Goal: Task Accomplishment & Management: Complete application form

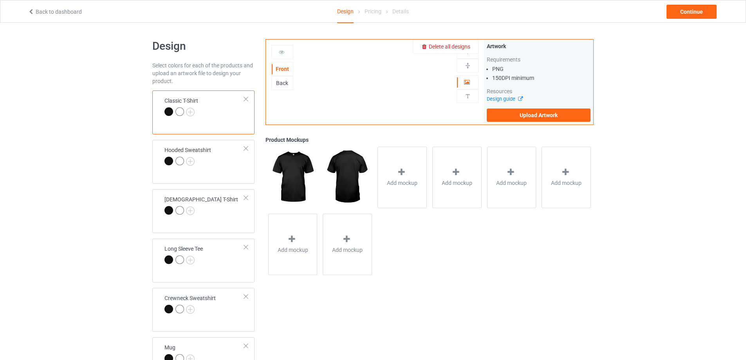
click at [462, 47] on div at bounding box center [468, 52] width 22 height 14
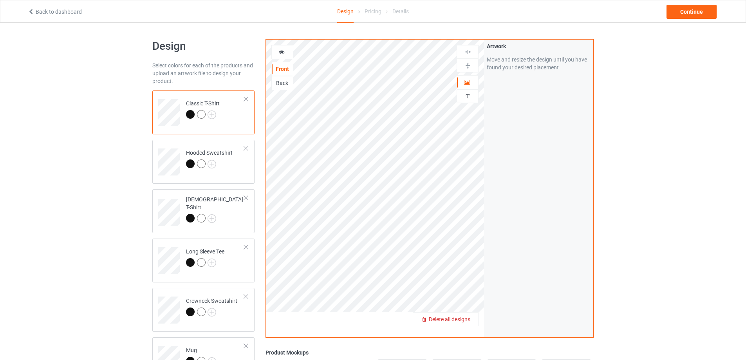
click at [458, 321] on span "Delete all designs" at bounding box center [450, 319] width 42 height 6
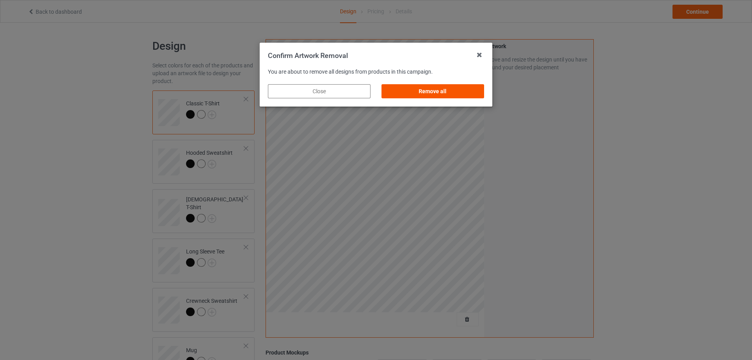
click at [421, 89] on div "Remove all" at bounding box center [432, 91] width 103 height 14
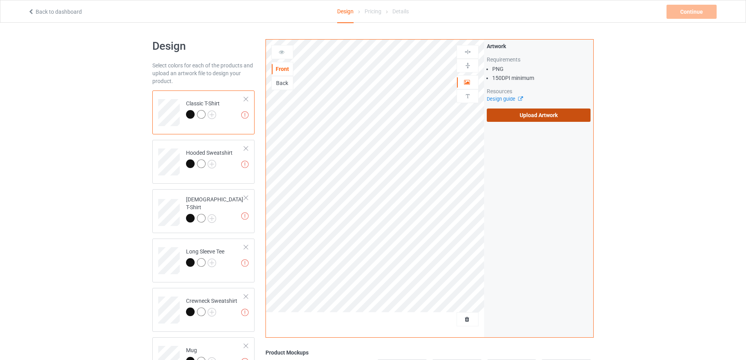
click at [519, 120] on label "Upload Artwork" at bounding box center [539, 114] width 104 height 13
click at [0, 0] on input "Upload Artwork" at bounding box center [0, 0] width 0 height 0
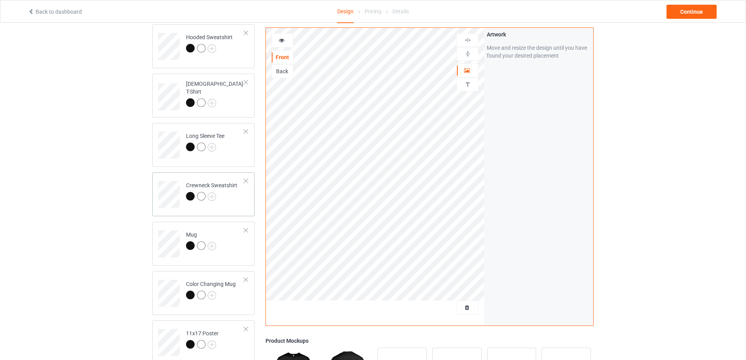
scroll to position [117, 0]
click at [233, 251] on td "Mug" at bounding box center [215, 239] width 67 height 33
click at [468, 52] on img at bounding box center [467, 53] width 7 height 7
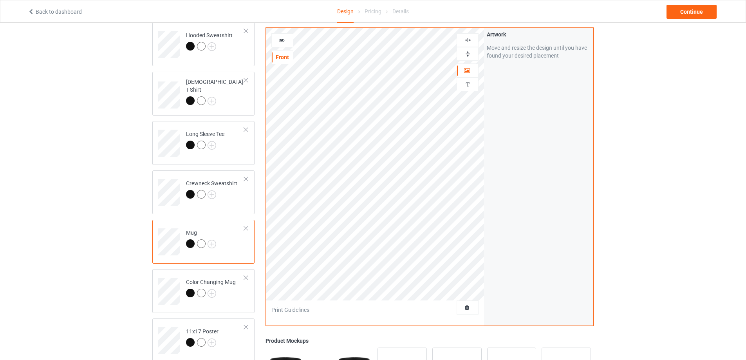
click at [468, 52] on img at bounding box center [467, 53] width 7 height 7
click at [684, 13] on div "Continue" at bounding box center [692, 12] width 50 height 14
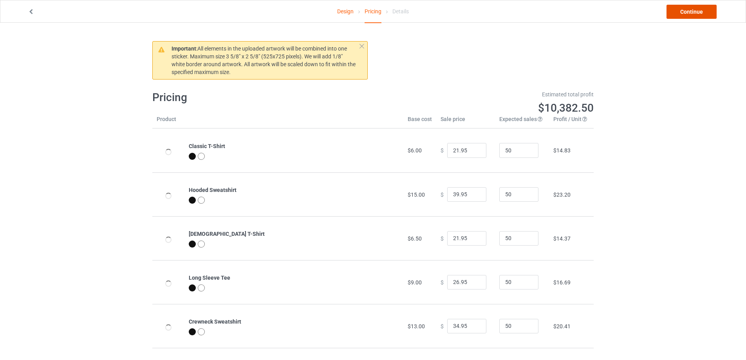
click at [684, 13] on link "Continue" at bounding box center [692, 12] width 50 height 14
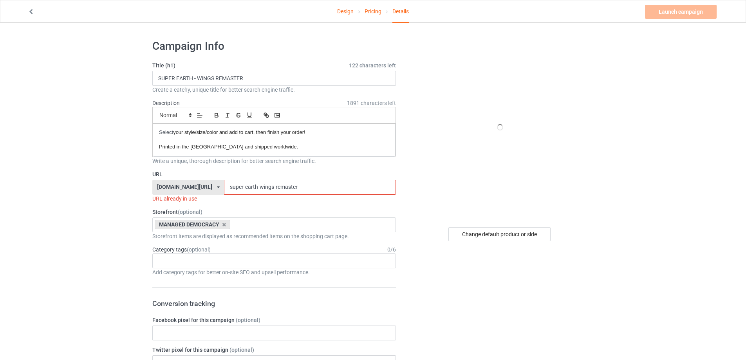
drag, startPoint x: 303, startPoint y: 186, endPoint x: 246, endPoint y: 190, distance: 57.7
click at [246, 190] on input "super-earth-wings-remaster" at bounding box center [310, 187] width 172 height 15
drag, startPoint x: 247, startPoint y: 188, endPoint x: 359, endPoint y: 186, distance: 112.8
click at [359, 186] on input "super-earth-wings-remaster" at bounding box center [310, 187] width 172 height 15
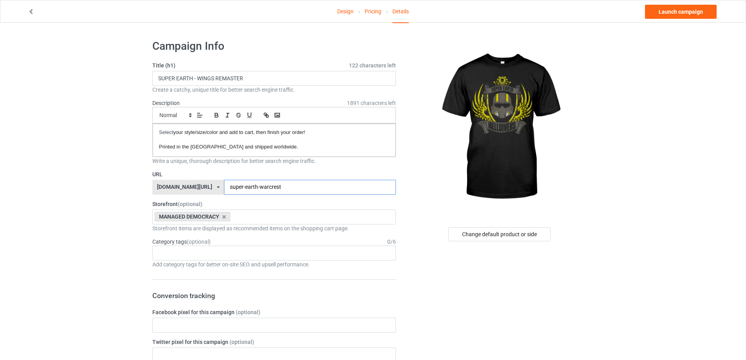
type input "super-earth-warcrest"
click at [258, 79] on input "SUPER EARTH - WINGS REMASTER" at bounding box center [274, 78] width 244 height 15
drag, startPoint x: 264, startPoint y: 79, endPoint x: 198, endPoint y: 79, distance: 65.4
click at [198, 79] on input "SUPER EARTH - WINGS REMASTER" at bounding box center [274, 78] width 244 height 15
type input "SUPER EARTH - WARCREST"
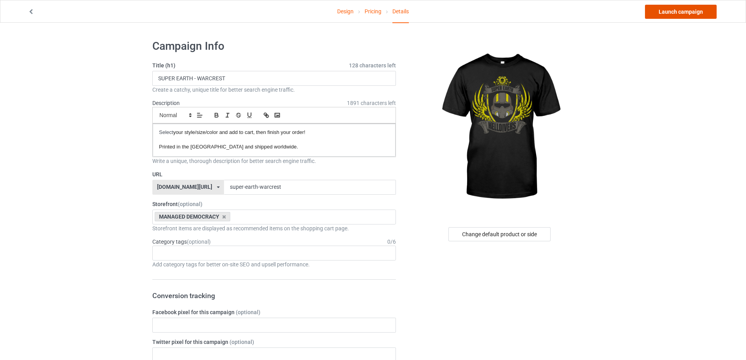
click at [660, 11] on link "Launch campaign" at bounding box center [681, 12] width 72 height 14
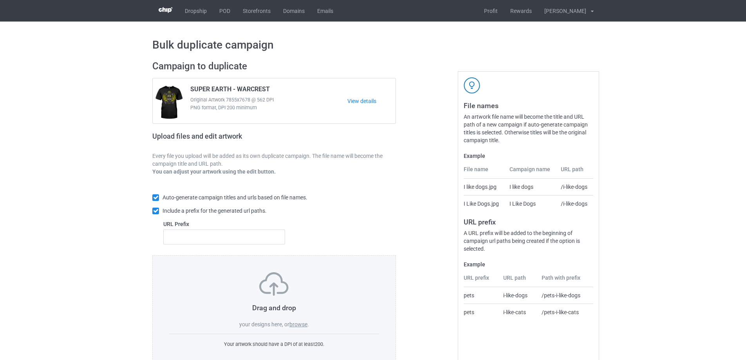
click at [296, 321] on label "browse" at bounding box center [298, 324] width 18 height 6
click at [0, 0] on input "browse" at bounding box center [0, 0] width 0 height 0
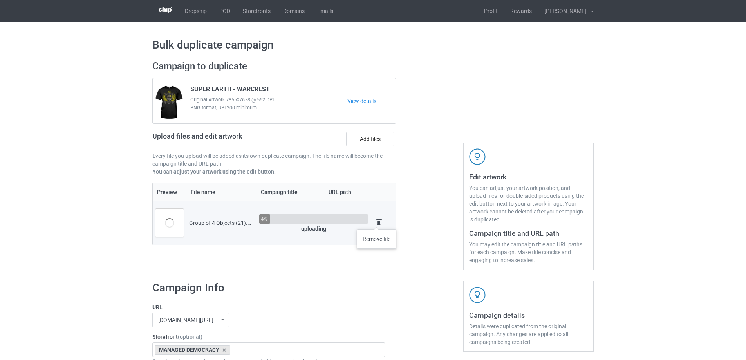
click at [377, 221] on img at bounding box center [379, 222] width 11 height 11
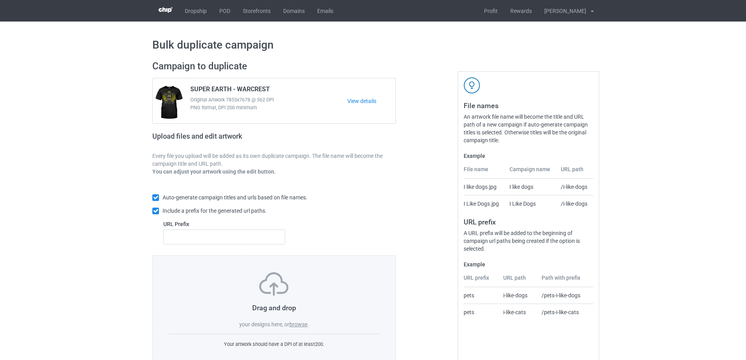
click at [296, 330] on div "Drag and drop your designs here, or browse . Your artwork should have a DPI of …" at bounding box center [274, 310] width 244 height 110
click at [296, 327] on label "browse" at bounding box center [298, 324] width 18 height 6
click at [0, 0] on input "browse" at bounding box center [0, 0] width 0 height 0
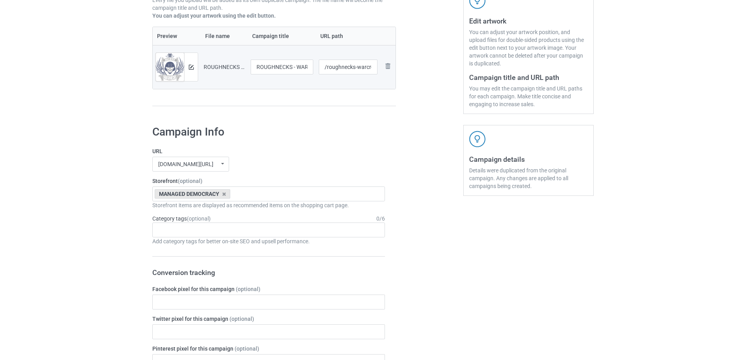
scroll to position [157, 0]
click at [223, 193] on icon at bounding box center [224, 193] width 4 height 5
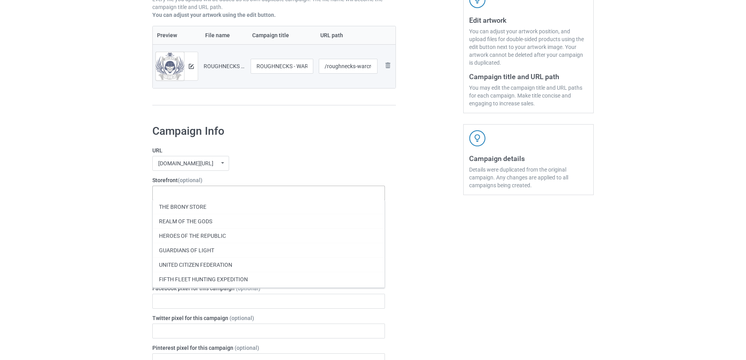
scroll to position [235, 0]
click at [245, 261] on div "UNITED CITIZEN FEDERATION" at bounding box center [269, 262] width 232 height 14
click at [65, 259] on div "Bulk duplicate campaign Campaign to duplicate SUPER EARTH - WARCREST Original A…" at bounding box center [373, 356] width 746 height 983
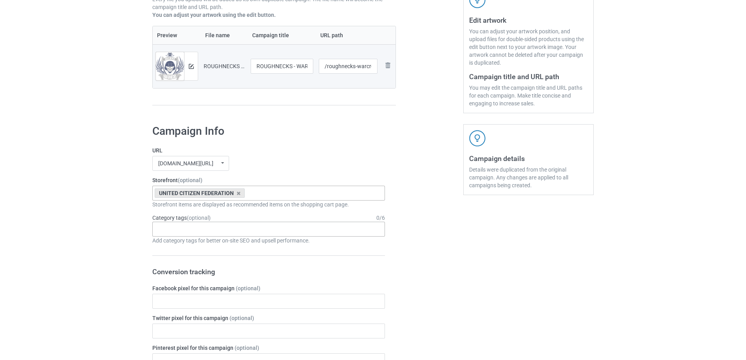
click at [237, 232] on div "Age > 1-19 > 1 Age > 1-12 Months > 1 Month Age > 1-12 Months Age > 1-19 Age > 1…" at bounding box center [268, 229] width 233 height 15
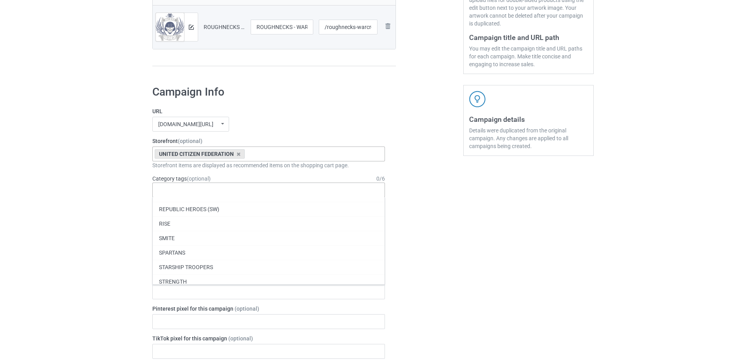
scroll to position [33971, 0]
click at [221, 268] on div "STARSHIP TROOPERS" at bounding box center [269, 269] width 232 height 14
click at [91, 242] on div "Bulk duplicate campaign Campaign to duplicate SUPER EARTH - WARCREST Original A…" at bounding box center [373, 317] width 746 height 983
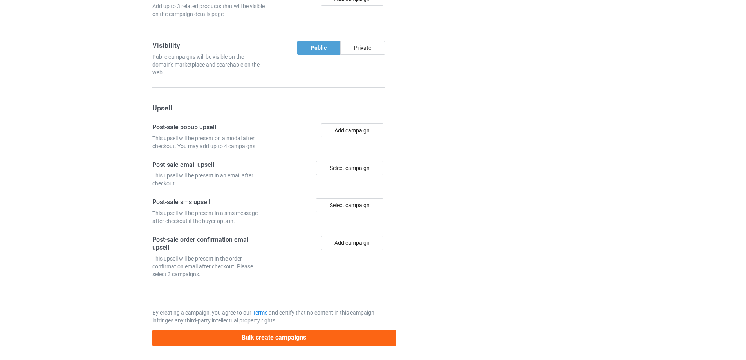
scroll to position [646, 0]
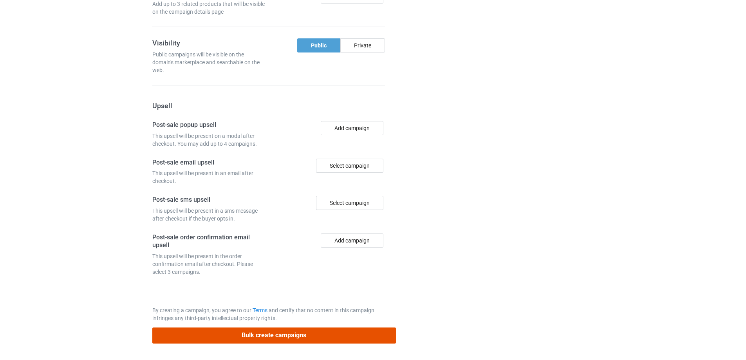
click at [308, 332] on button "Bulk create campaigns" at bounding box center [274, 335] width 244 height 16
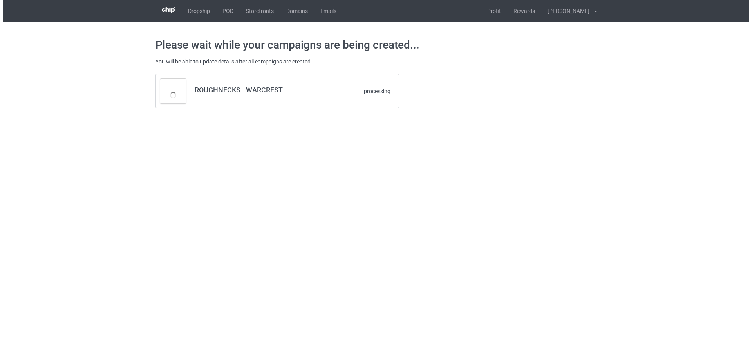
scroll to position [0, 0]
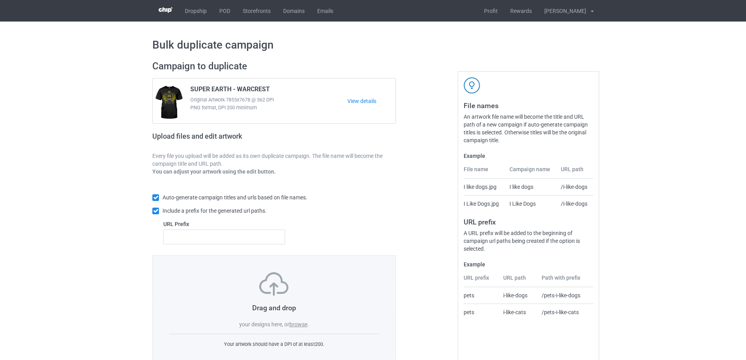
click at [304, 322] on label "browse" at bounding box center [298, 324] width 18 height 6
click at [0, 0] on input "browse" at bounding box center [0, 0] width 0 height 0
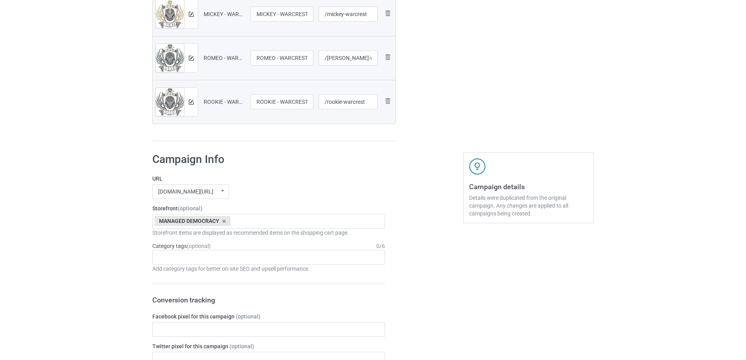
scroll to position [352, 0]
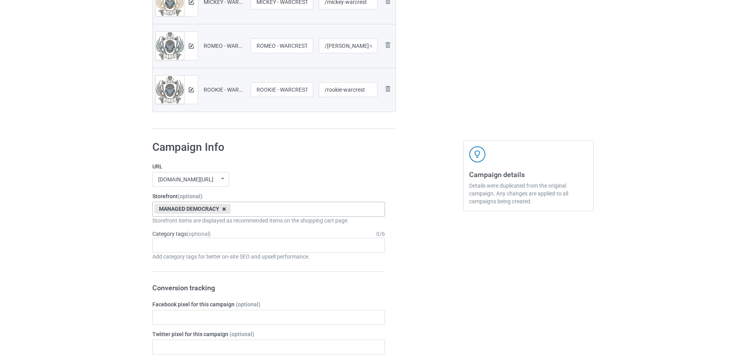
click at [223, 207] on icon at bounding box center [224, 208] width 4 height 5
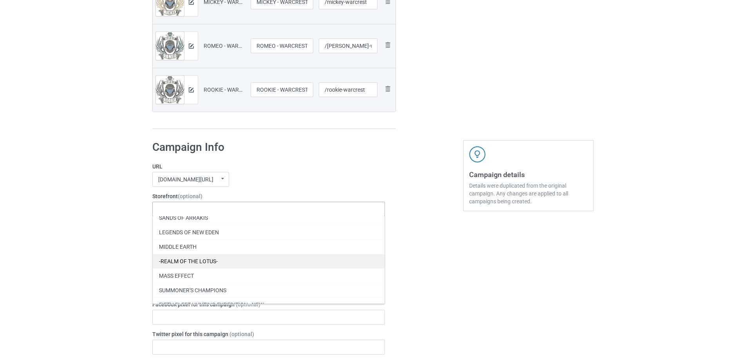
scroll to position [117, 0]
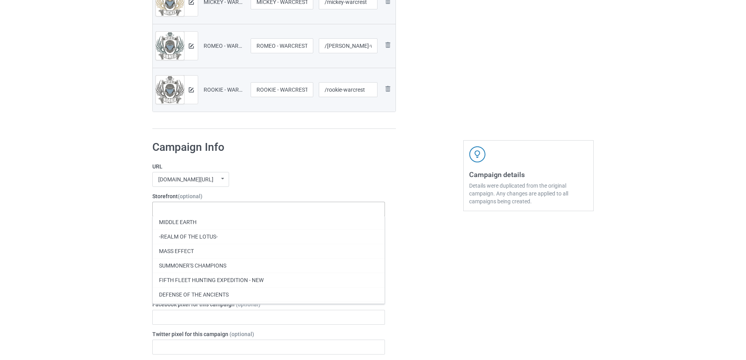
click at [282, 325] on div "UNITED NATIONS SPACE COMMAND" at bounding box center [269, 323] width 232 height 14
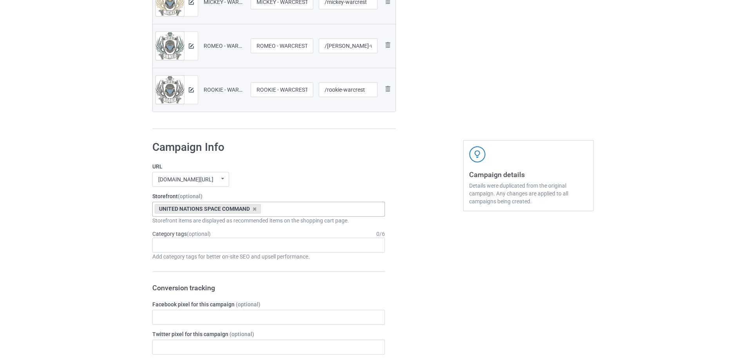
click at [86, 293] on div "Bulk duplicate campaign Campaign to duplicate SUPER EARTH - WARCREST Original A…" at bounding box center [373, 266] width 746 height 1195
click at [215, 243] on div "Age > [DEMOGRAPHIC_DATA] > 1 Age > [DEMOGRAPHIC_DATA] Months > 1 Month Age > [D…" at bounding box center [268, 245] width 233 height 15
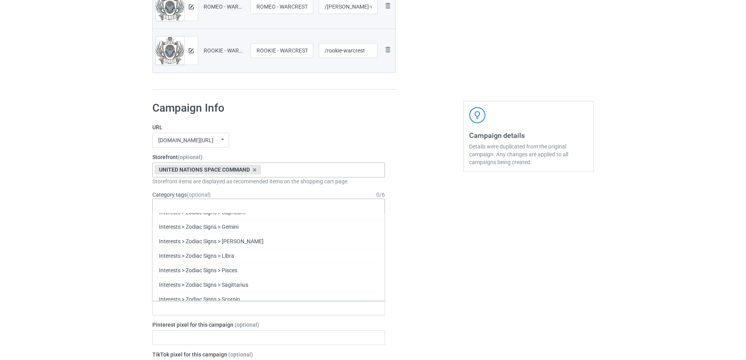
scroll to position [34049, 0]
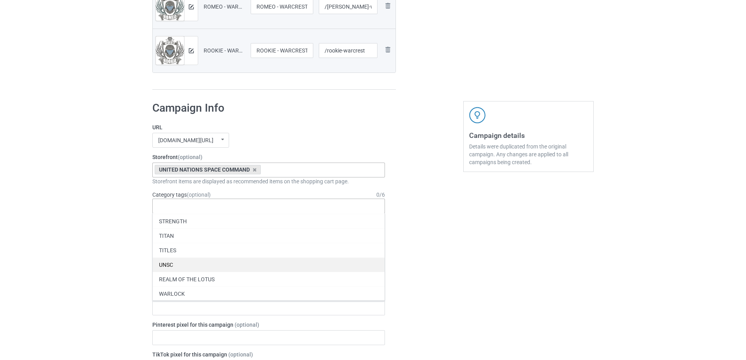
click at [229, 265] on div "UNSC" at bounding box center [269, 264] width 232 height 14
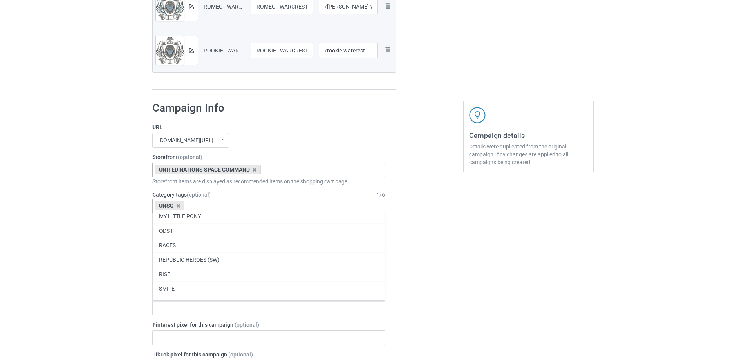
scroll to position [33917, 0]
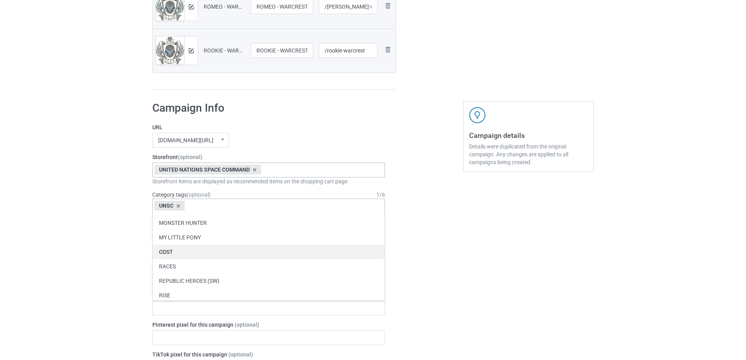
click at [221, 249] on div "ODST" at bounding box center [269, 251] width 232 height 14
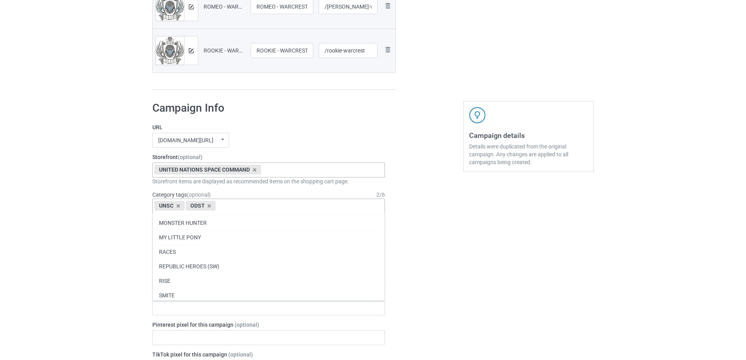
click at [43, 245] on div "Bulk duplicate campaign Campaign to duplicate SUPER EARTH - WARCREST Original A…" at bounding box center [373, 227] width 746 height 1195
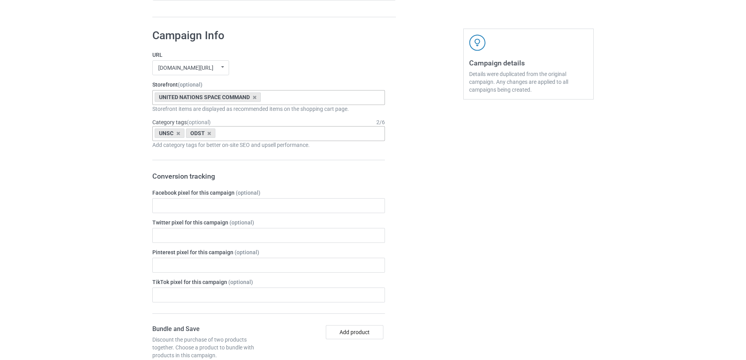
scroll to position [857, 0]
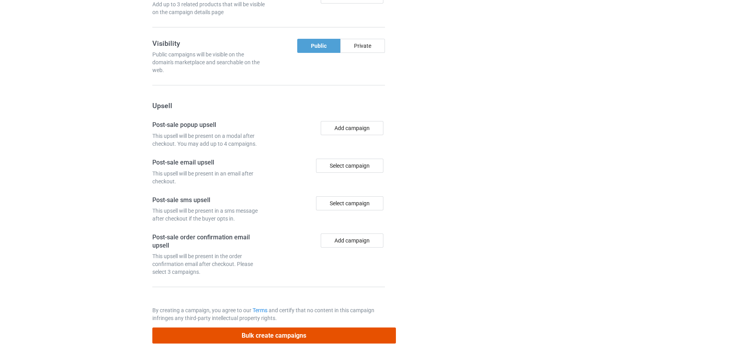
click at [313, 334] on button "Bulk create campaigns" at bounding box center [274, 335] width 244 height 16
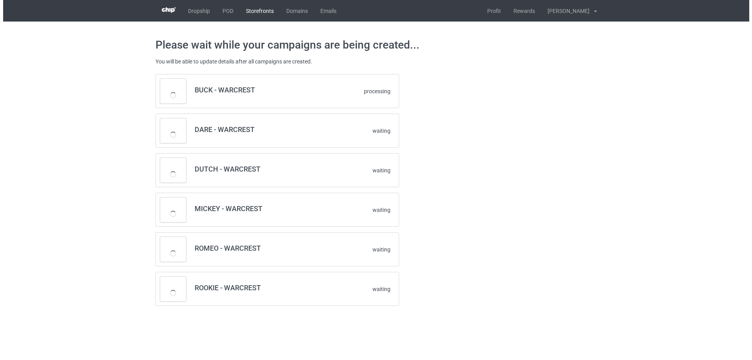
scroll to position [0, 0]
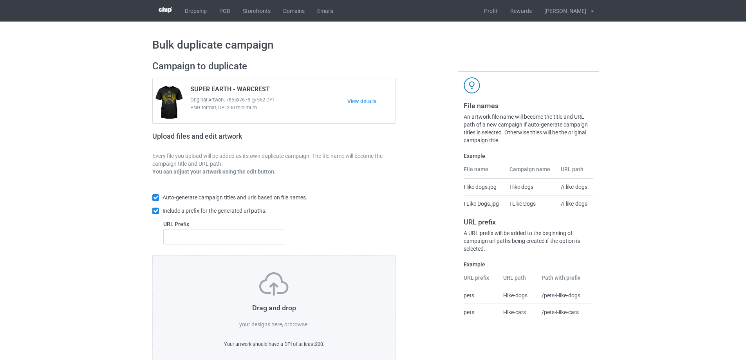
click at [297, 325] on label "browse" at bounding box center [298, 324] width 18 height 6
click at [0, 0] on input "browse" at bounding box center [0, 0] width 0 height 0
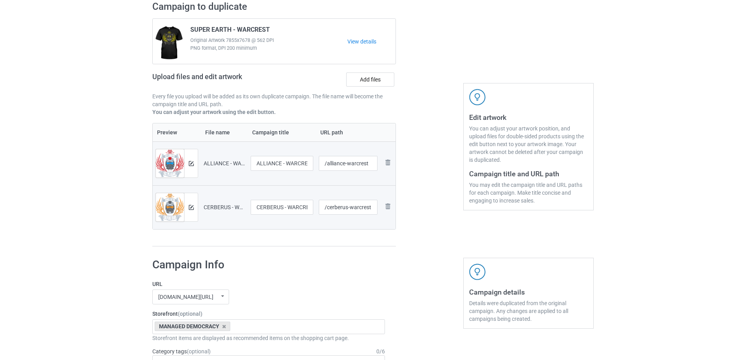
scroll to position [196, 0]
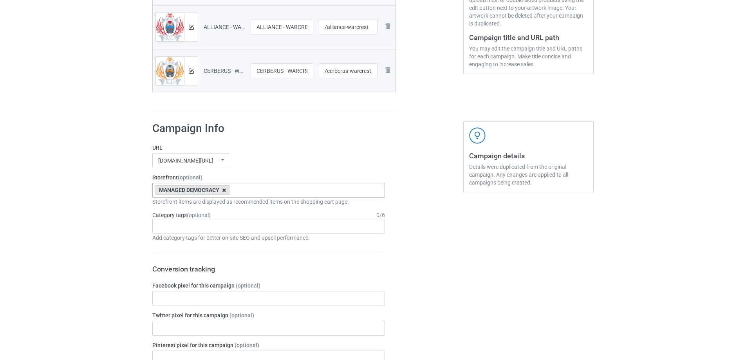
click at [224, 190] on icon at bounding box center [224, 190] width 4 height 5
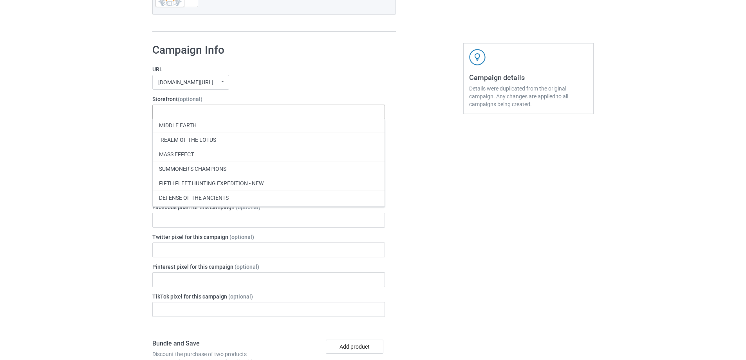
scroll to position [115, 0]
click at [267, 161] on div "MASS EFFECT" at bounding box center [269, 156] width 232 height 14
click at [117, 166] on div "Bulk duplicate campaign Campaign to duplicate SUPER EARTH - WARCREST Original A…" at bounding box center [373, 256] width 746 height 1019
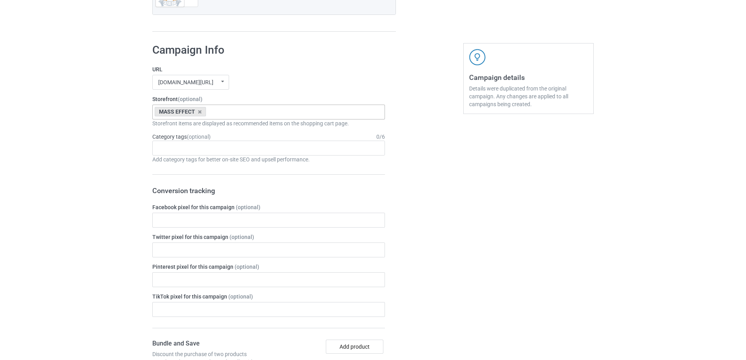
drag, startPoint x: 217, startPoint y: 148, endPoint x: 392, endPoint y: 170, distance: 176.1
click at [217, 148] on div "Age > 1-19 > 1 Age > 1-12 Months > 1 Month Age > 1-12 Months Age > 1-19 Age > 1…" at bounding box center [268, 148] width 233 height 15
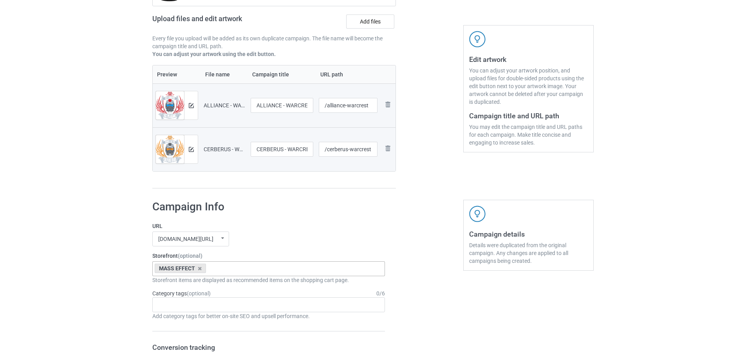
scroll to position [681, 0]
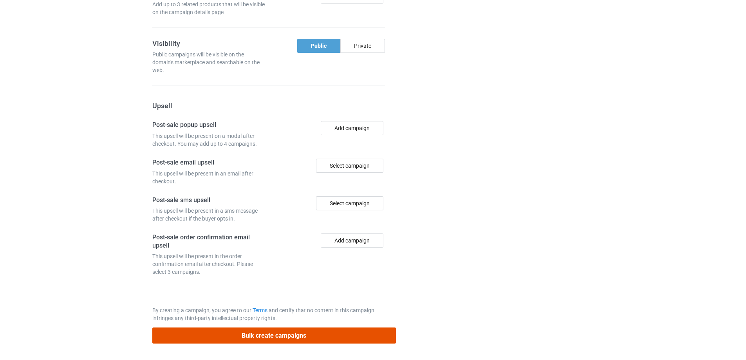
click at [310, 334] on button "Bulk create campaigns" at bounding box center [274, 335] width 244 height 16
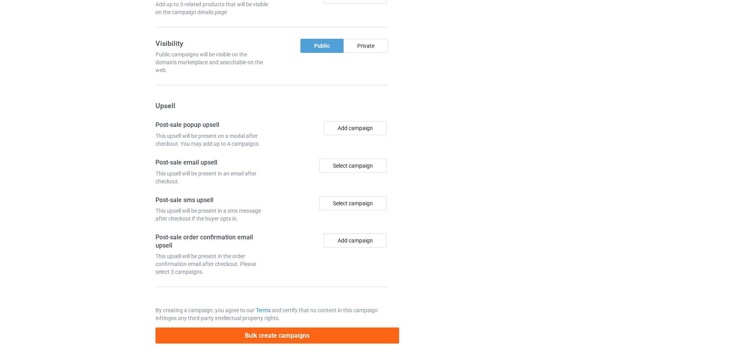
scroll to position [0, 0]
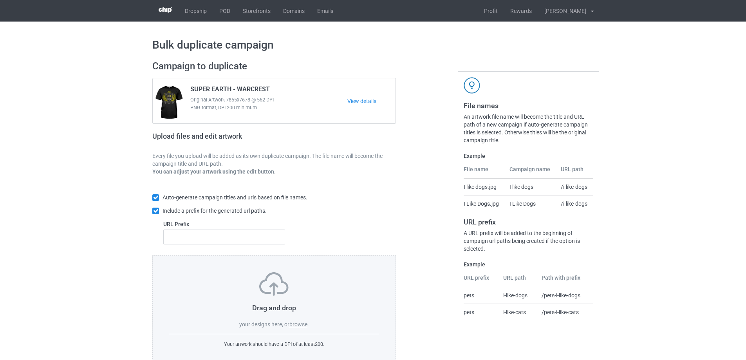
click at [296, 326] on label "browse" at bounding box center [298, 324] width 18 height 6
click at [0, 0] on input "browse" at bounding box center [0, 0] width 0 height 0
click at [301, 321] on label "browse" at bounding box center [298, 324] width 18 height 6
click at [0, 0] on input "browse" at bounding box center [0, 0] width 0 height 0
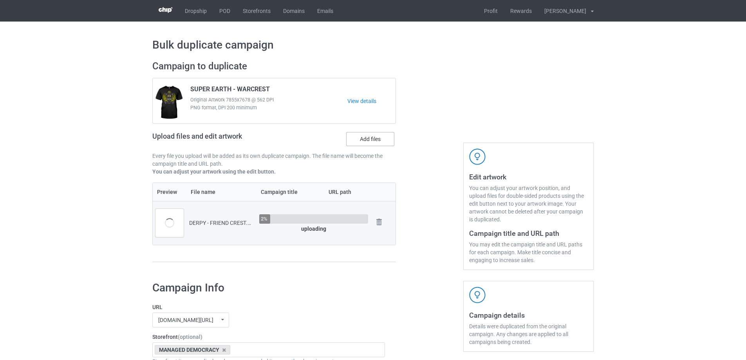
click at [374, 135] on label "Add files" at bounding box center [370, 139] width 48 height 14
click at [0, 0] on input "Add files" at bounding box center [0, 0] width 0 height 0
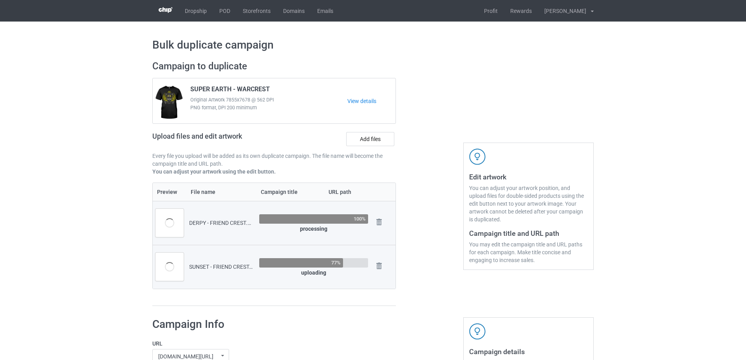
click at [363, 128] on div "Campaign to duplicate SUPER EARTH - WARCREST Original Artwork 7855x7678 @ 562 D…" at bounding box center [274, 121] width 244 height 122
click at [363, 143] on label "Add files" at bounding box center [370, 139] width 48 height 14
click at [0, 0] on input "Add files" at bounding box center [0, 0] width 0 height 0
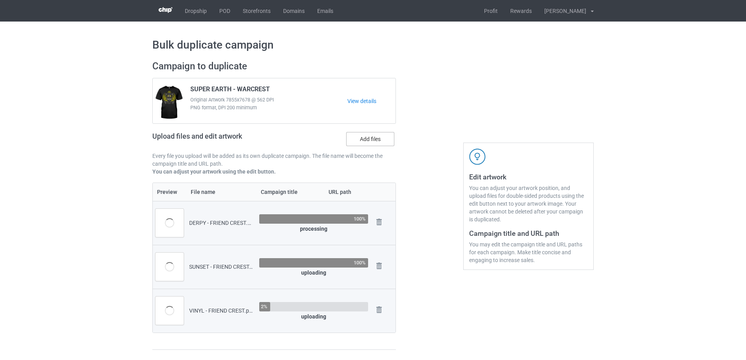
click at [387, 141] on label "Add files" at bounding box center [370, 139] width 48 height 14
click at [0, 0] on input "Add files" at bounding box center [0, 0] width 0 height 0
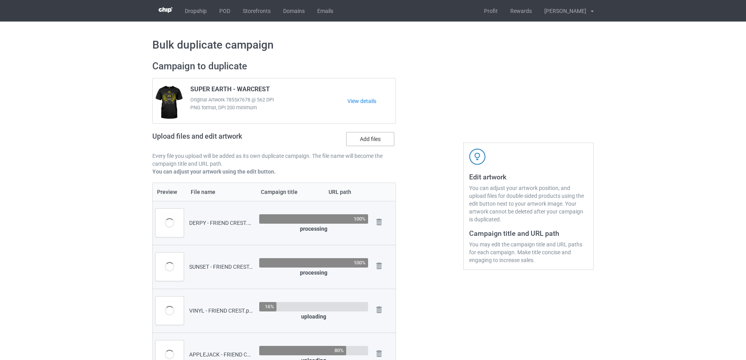
click at [368, 142] on label "Add files" at bounding box center [370, 139] width 48 height 14
click at [0, 0] on input "Add files" at bounding box center [0, 0] width 0 height 0
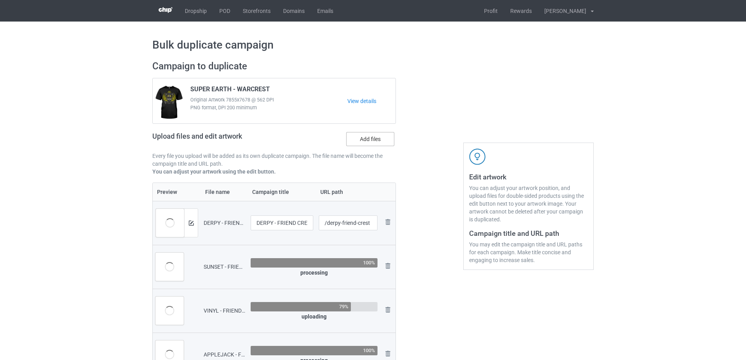
click at [367, 132] on div "Upload files and edit artwork Add files" at bounding box center [274, 140] width 244 height 23
click at [367, 140] on label "Add files" at bounding box center [370, 139] width 48 height 14
click at [0, 0] on input "Add files" at bounding box center [0, 0] width 0 height 0
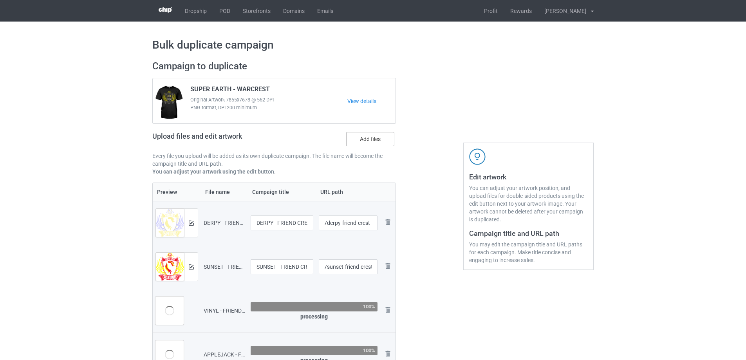
click at [375, 134] on label "Add files" at bounding box center [370, 139] width 48 height 14
click at [0, 0] on input "Add files" at bounding box center [0, 0] width 0 height 0
click at [373, 137] on label "Add files" at bounding box center [370, 139] width 48 height 14
click at [0, 0] on input "Add files" at bounding box center [0, 0] width 0 height 0
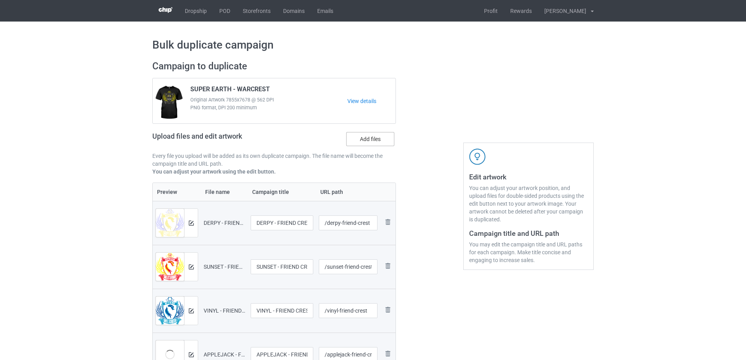
click at [372, 126] on div "Campaign to duplicate SUPER EARTH - WARCREST Original Artwork 7855x7678 @ 562 D…" at bounding box center [274, 121] width 244 height 122
click at [371, 138] on label "Add files" at bounding box center [370, 139] width 48 height 14
click at [0, 0] on input "Add files" at bounding box center [0, 0] width 0 height 0
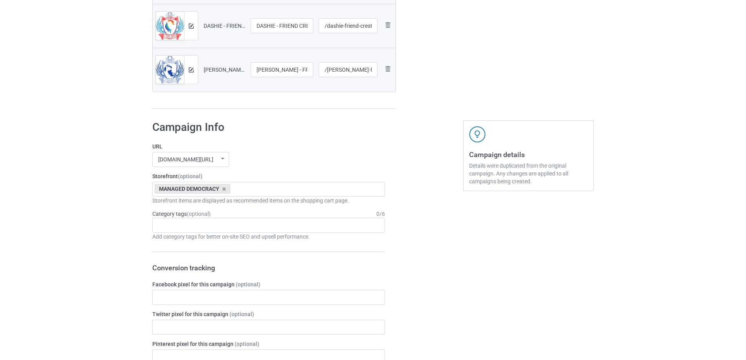
scroll to position [587, 0]
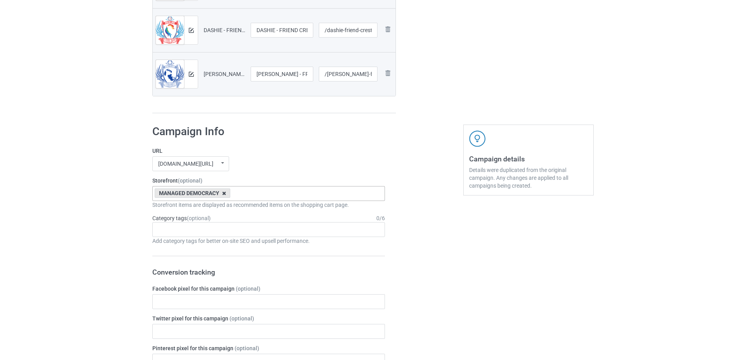
click at [224, 194] on icon at bounding box center [224, 193] width 4 height 5
type input "BRON"
click at [219, 206] on div "THE BRONY STORE" at bounding box center [269, 208] width 232 height 14
click at [108, 230] on div "Bulk duplicate campaign Campaign to duplicate SUPER EARTH - WARCREST Original A…" at bounding box center [373, 141] width 746 height 1414
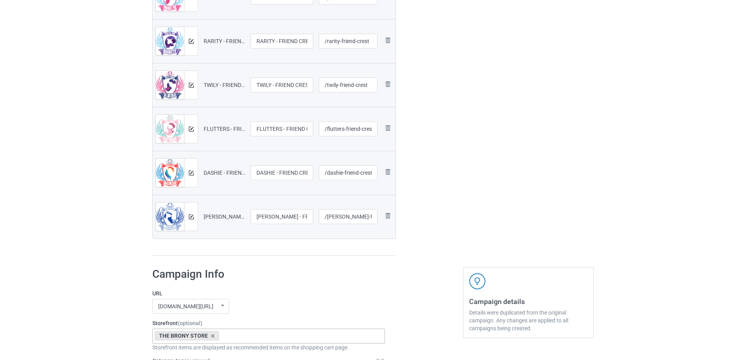
scroll to position [587, 0]
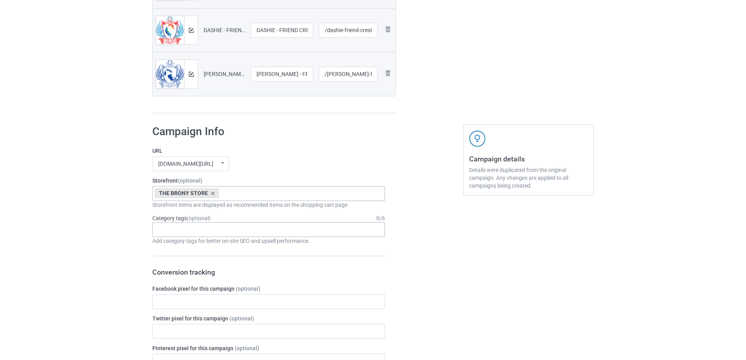
click at [179, 229] on div "Age > 1-19 > 1 Age > 1-12 Months > 1 Month Age > 1-12 Months Age > 1-19 Age > 1…" at bounding box center [268, 229] width 233 height 15
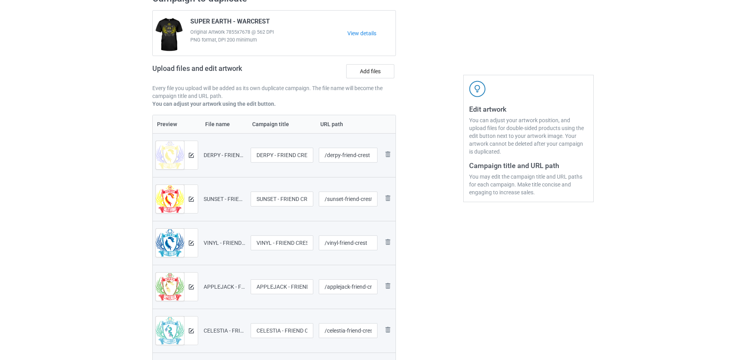
scroll to position [0, 0]
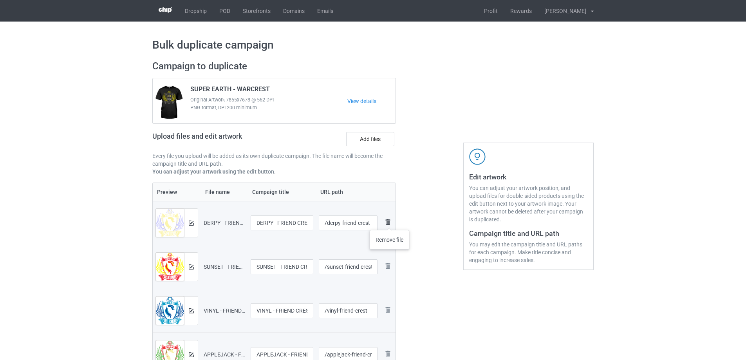
click at [390, 222] on img at bounding box center [387, 221] width 9 height 9
click at [0, 0] on img at bounding box center [0, 0] width 0 height 0
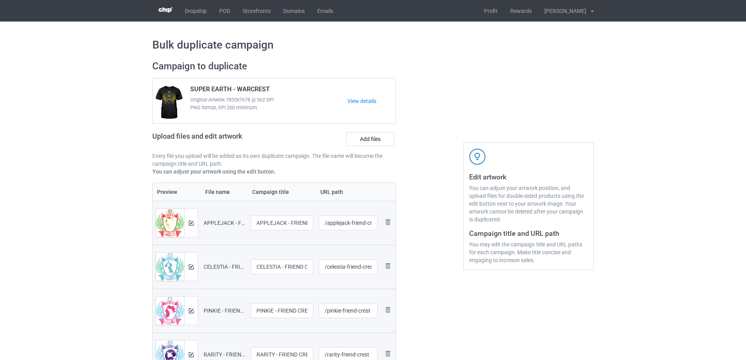
click at [0, 0] on img at bounding box center [0, 0] width 0 height 0
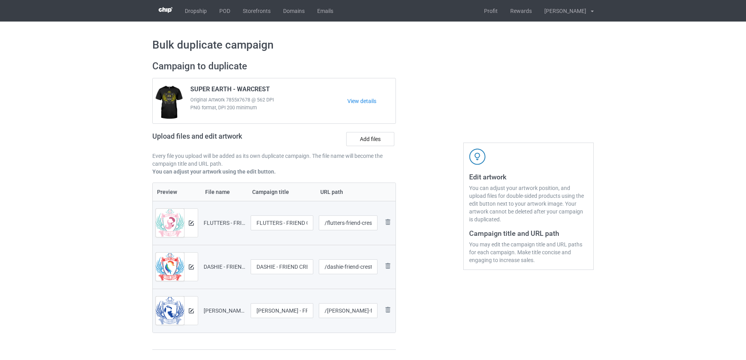
click at [0, 0] on img at bounding box center [0, 0] width 0 height 0
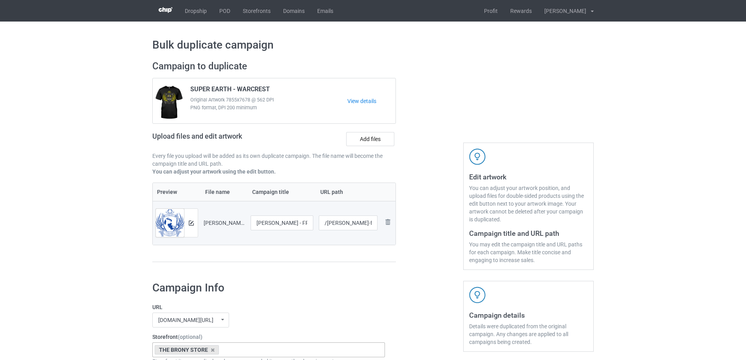
click at [0, 0] on img at bounding box center [0, 0] width 0 height 0
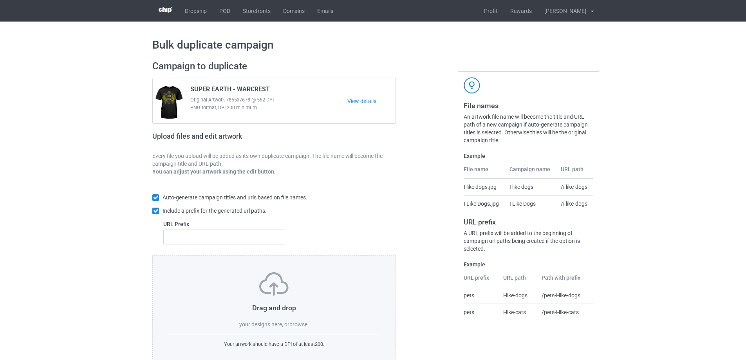
click at [301, 327] on label "browse" at bounding box center [298, 324] width 18 height 6
click at [0, 0] on input "browse" at bounding box center [0, 0] width 0 height 0
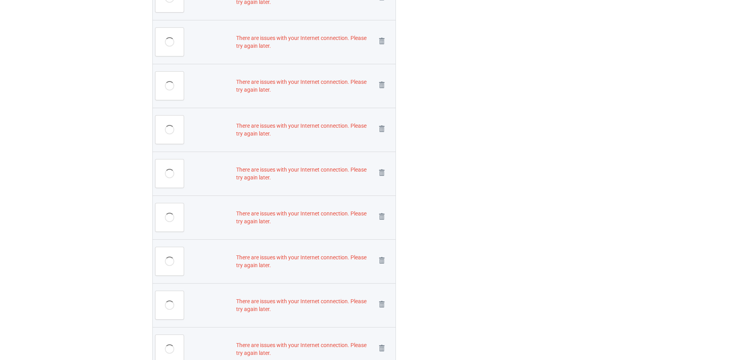
scroll to position [1458, 0]
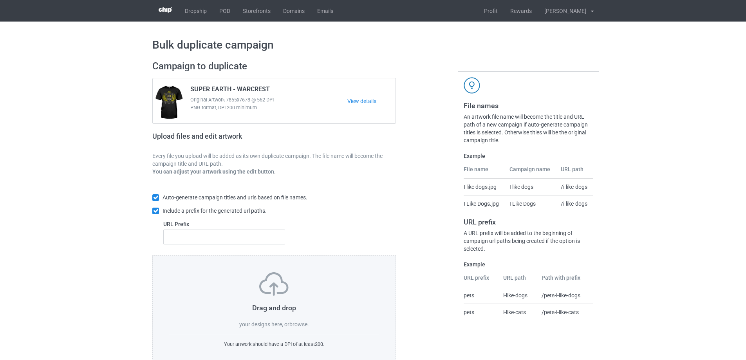
click at [295, 322] on label "browse" at bounding box center [298, 324] width 18 height 6
click at [0, 0] on input "browse" at bounding box center [0, 0] width 0 height 0
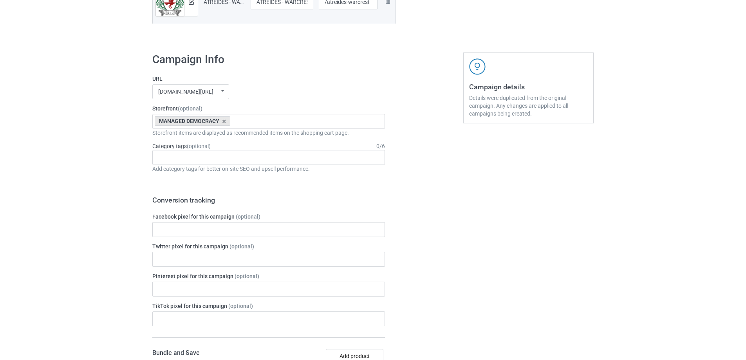
scroll to position [470, 0]
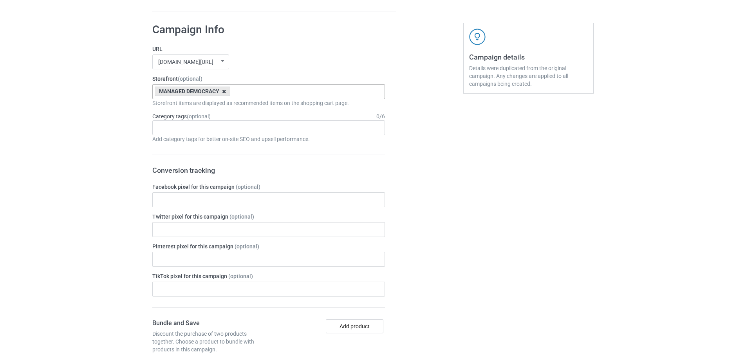
click at [224, 90] on icon at bounding box center [224, 91] width 4 height 5
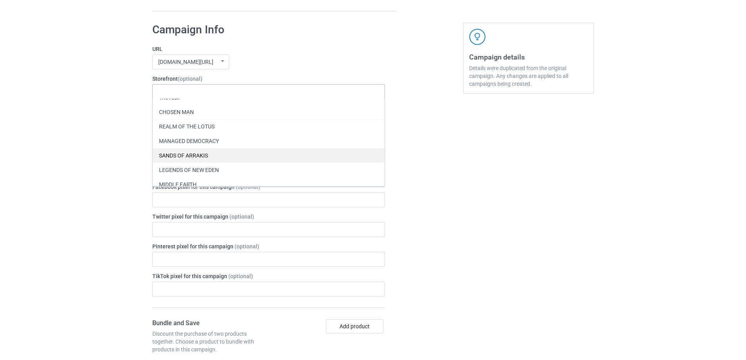
scroll to position [39, 0]
click at [237, 155] on div "SANDS OF ARRAKIS" at bounding box center [269, 153] width 232 height 14
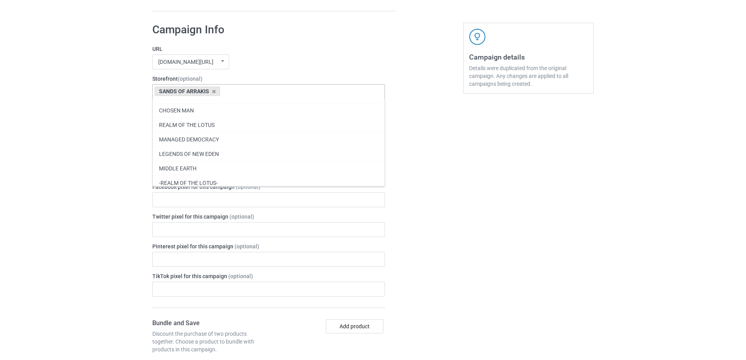
click at [78, 156] on div "Bulk duplicate campaign Campaign to duplicate SUPER EARTH - WARCREST Original A…" at bounding box center [373, 149] width 746 height 1195
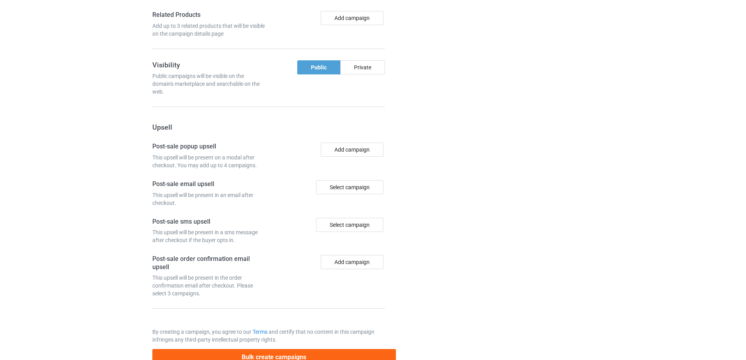
scroll to position [857, 0]
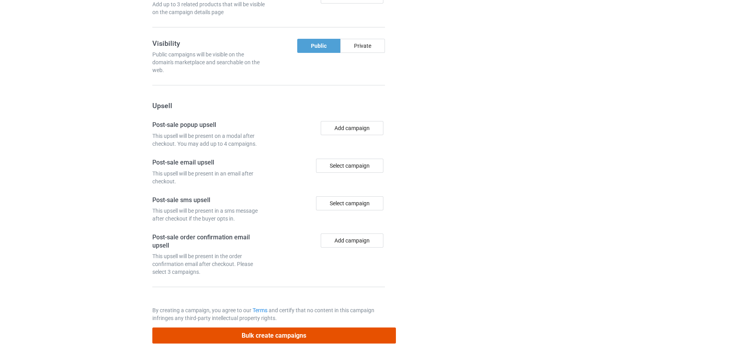
click at [323, 336] on button "Bulk create campaigns" at bounding box center [274, 335] width 244 height 16
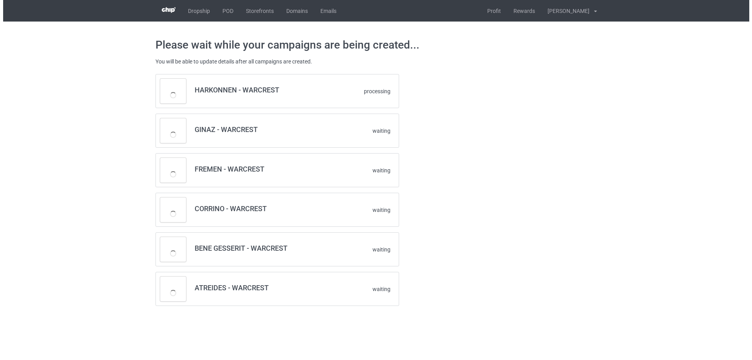
scroll to position [0, 0]
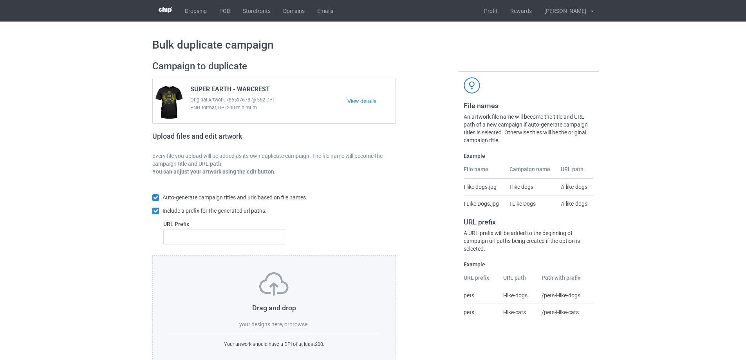
click at [297, 325] on label "browse" at bounding box center [298, 324] width 18 height 6
click at [0, 0] on input "browse" at bounding box center [0, 0] width 0 height 0
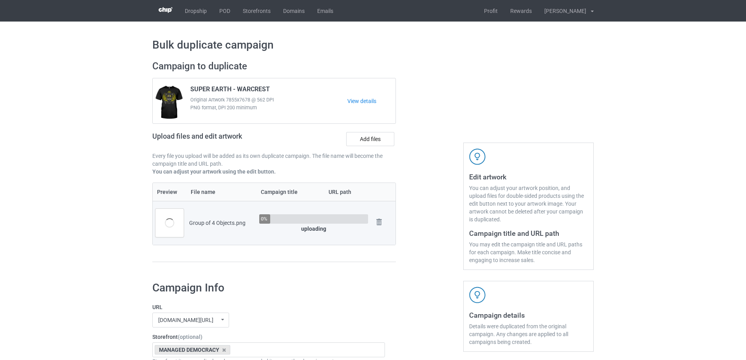
scroll to position [196, 0]
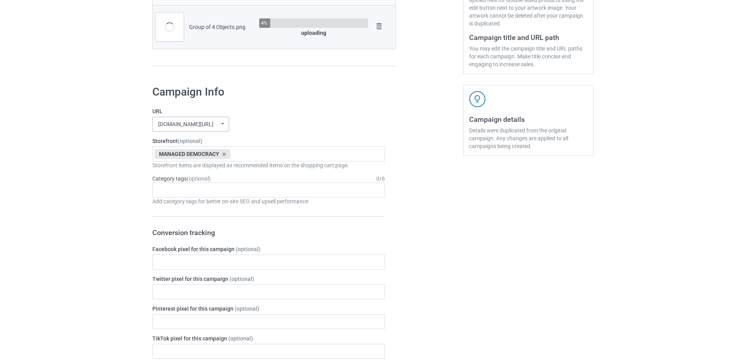
click at [215, 128] on div "[DOMAIN_NAME][URL] undefined/ [DOMAIN_NAME][URL] [DOMAIN_NAME][URL] [DOMAIN_NAM…" at bounding box center [190, 124] width 77 height 15
click at [201, 165] on div "[DOMAIN_NAME][URL]" at bounding box center [191, 167] width 76 height 14
click at [91, 164] on div "Bulk duplicate campaign Campaign to duplicate SUPER EARTH - WARCREST Original A…" at bounding box center [373, 317] width 746 height 983
click at [226, 153] on icon at bounding box center [224, 154] width 4 height 5
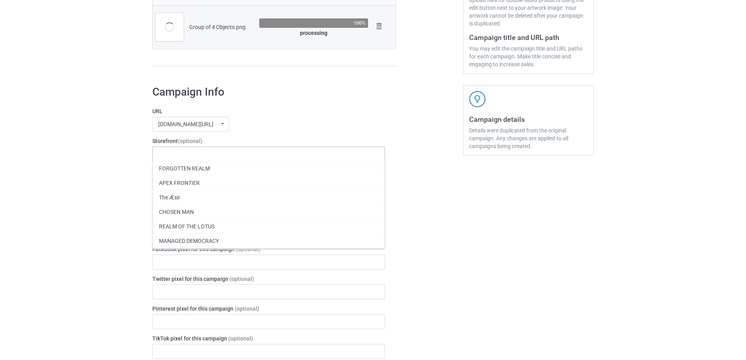
click at [116, 168] on div "Bulk duplicate campaign Campaign to duplicate SUPER EARTH - WARCREST Original A…" at bounding box center [373, 317] width 746 height 983
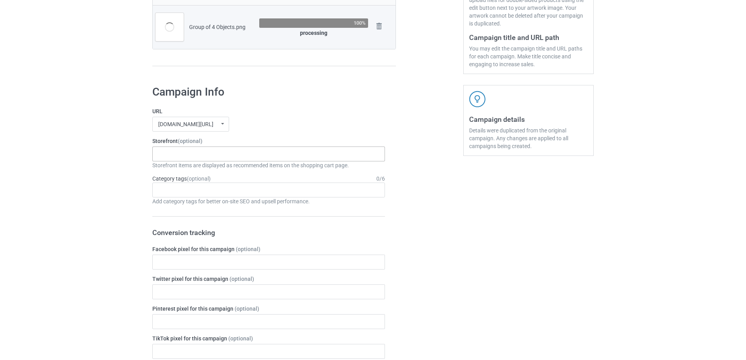
click at [241, 153] on div "FORGOTTEN REALM APEX FRONTIER The Æsir CHOSEN MAN REALM OF THE LOTUS MANAGED DE…" at bounding box center [268, 153] width 233 height 15
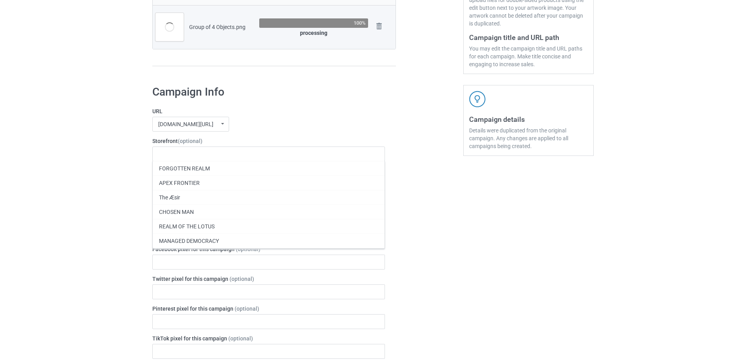
click at [110, 187] on div "Bulk duplicate campaign Campaign to duplicate SUPER EARTH - WARCREST Original A…" at bounding box center [373, 317] width 746 height 983
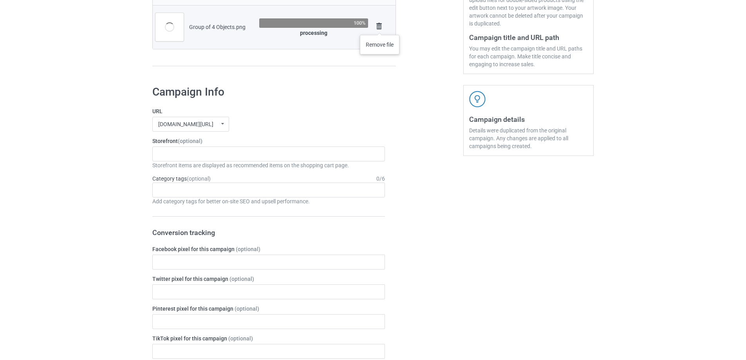
click at [380, 27] on img at bounding box center [379, 26] width 11 height 11
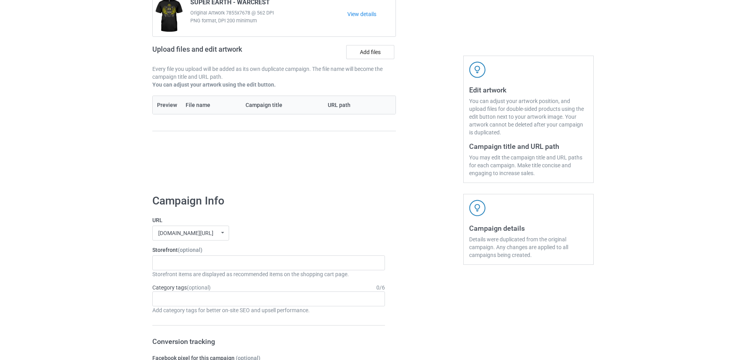
scroll to position [78, 0]
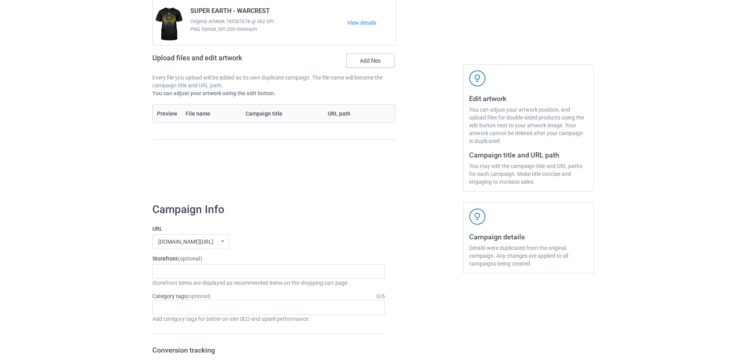
click at [361, 66] on label "Add files" at bounding box center [370, 61] width 48 height 14
click at [0, 0] on input "Add files" at bounding box center [0, 0] width 0 height 0
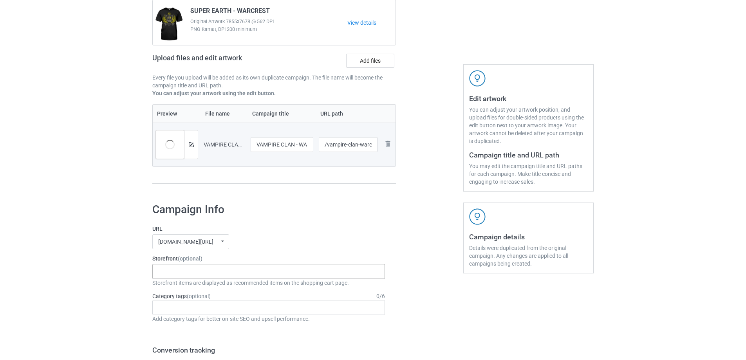
click at [213, 278] on div "FORGOTTEN REALM APEX FRONTIER The Æsir CHOSEN MAN REALM OF THE LOTUS MANAGED DE…" at bounding box center [268, 271] width 233 height 15
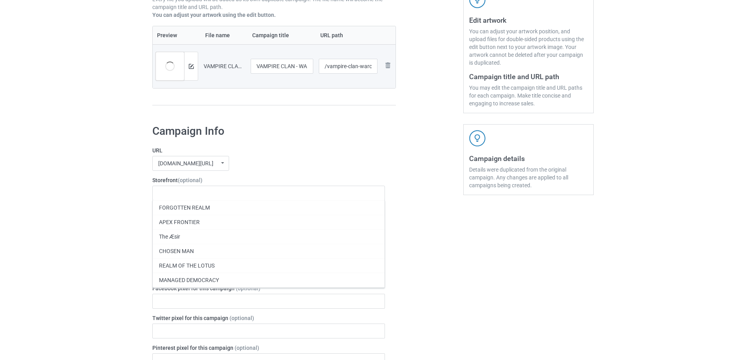
click at [356, 154] on label "URL" at bounding box center [268, 150] width 233 height 8
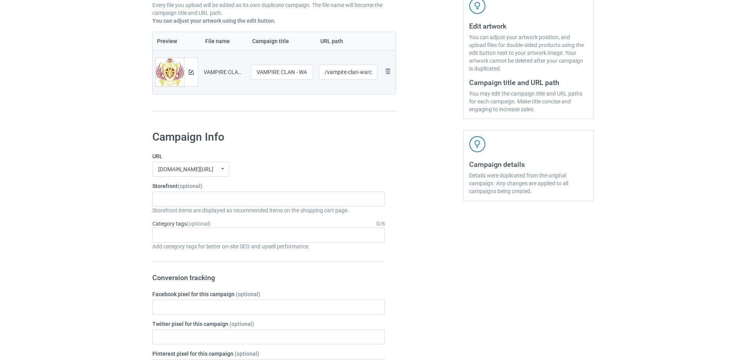
scroll to position [646, 0]
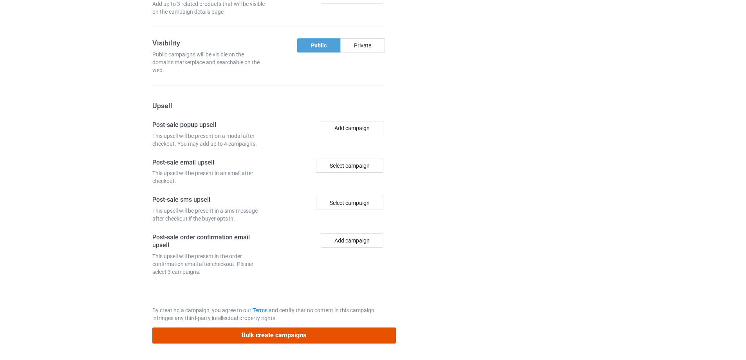
click at [296, 338] on button "Bulk create campaigns" at bounding box center [274, 335] width 244 height 16
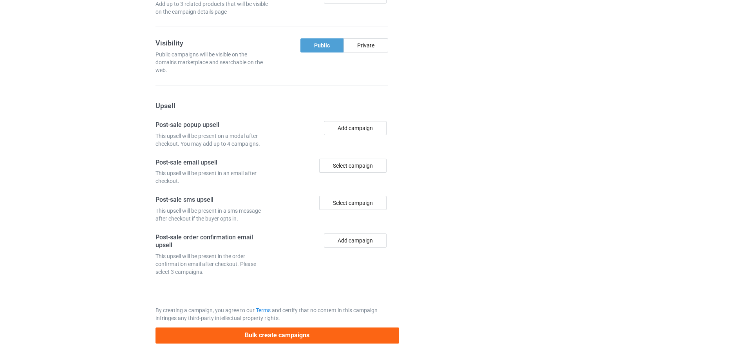
scroll to position [0, 0]
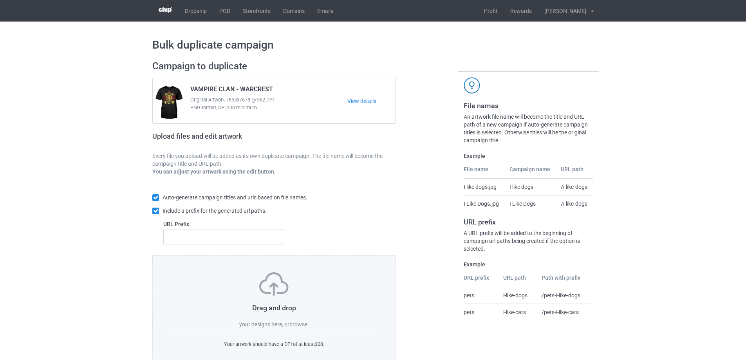
click at [295, 327] on label "browse" at bounding box center [298, 324] width 18 height 6
click at [0, 0] on input "browse" at bounding box center [0, 0] width 0 height 0
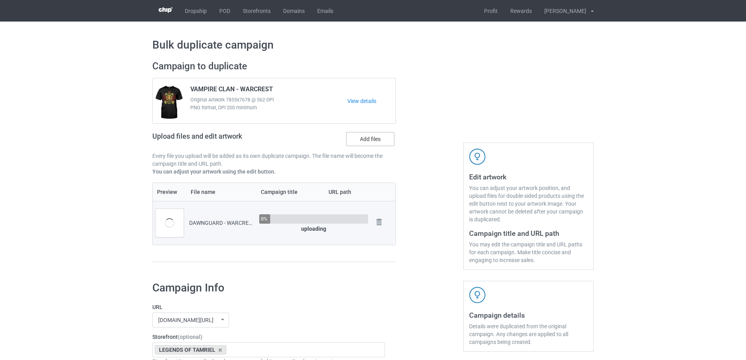
click at [369, 142] on label "Add files" at bounding box center [370, 139] width 48 height 14
click at [0, 0] on input "Add files" at bounding box center [0, 0] width 0 height 0
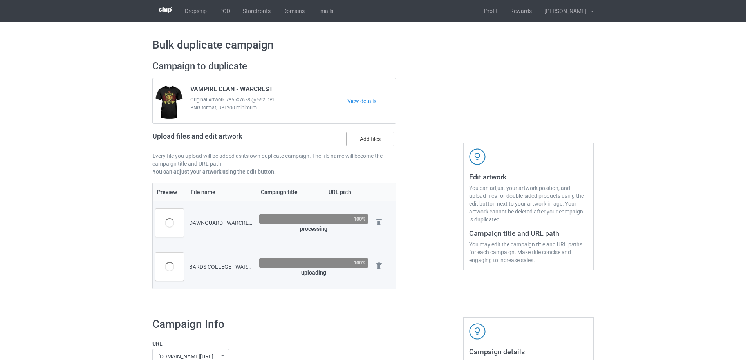
click at [361, 146] on label "Add files" at bounding box center [370, 139] width 48 height 14
click at [0, 0] on input "Add files" at bounding box center [0, 0] width 0 height 0
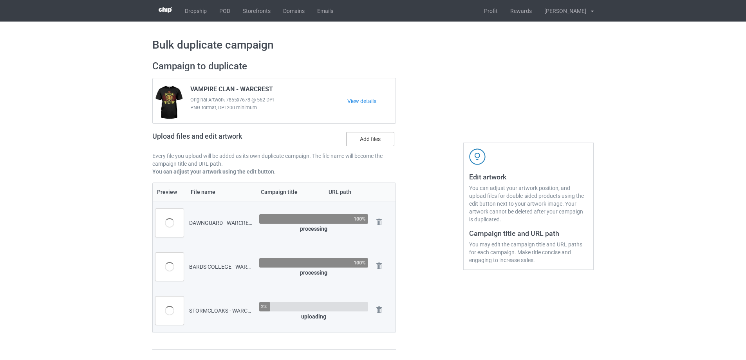
click at [364, 137] on label "Add files" at bounding box center [370, 139] width 48 height 14
click at [0, 0] on input "Add files" at bounding box center [0, 0] width 0 height 0
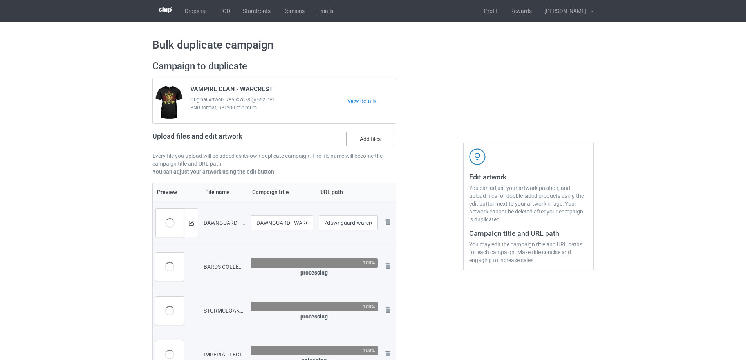
click at [367, 136] on label "Add files" at bounding box center [370, 139] width 48 height 14
click at [0, 0] on input "Add files" at bounding box center [0, 0] width 0 height 0
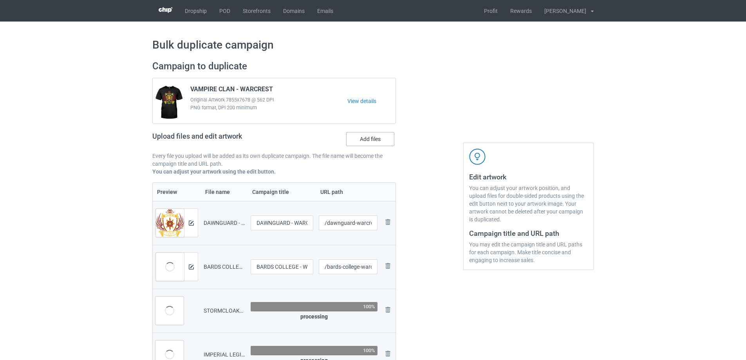
click at [352, 138] on label "Add files" at bounding box center [370, 139] width 48 height 14
click at [0, 0] on input "Add files" at bounding box center [0, 0] width 0 height 0
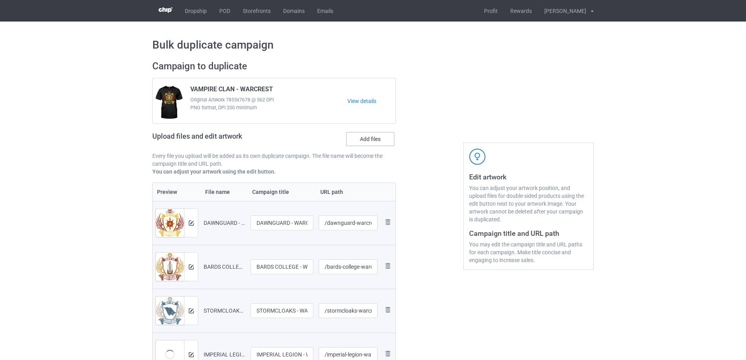
click at [385, 135] on label "Add files" at bounding box center [370, 139] width 48 height 14
click at [0, 0] on input "Add files" at bounding box center [0, 0] width 0 height 0
click at [378, 134] on label "Add files" at bounding box center [370, 139] width 48 height 14
click at [0, 0] on input "Add files" at bounding box center [0, 0] width 0 height 0
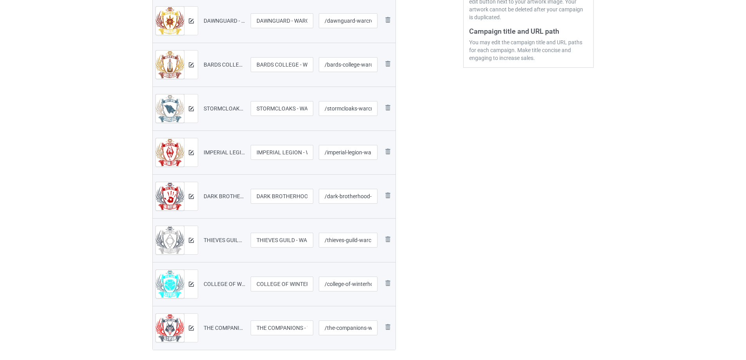
scroll to position [196, 0]
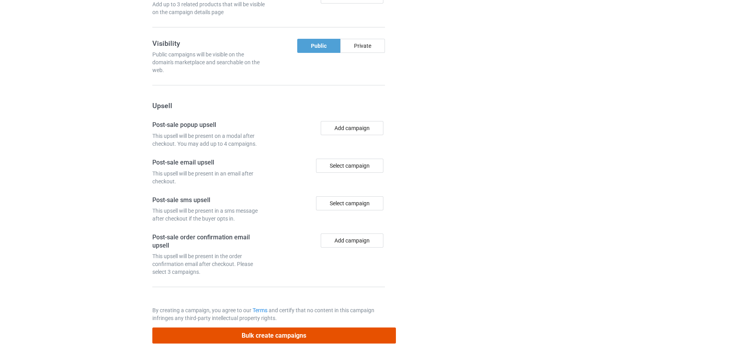
click at [314, 339] on button "Bulk create campaigns" at bounding box center [274, 335] width 244 height 16
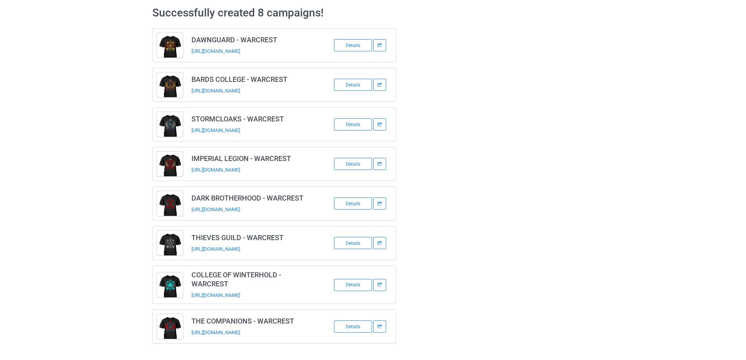
scroll to position [32, 0]
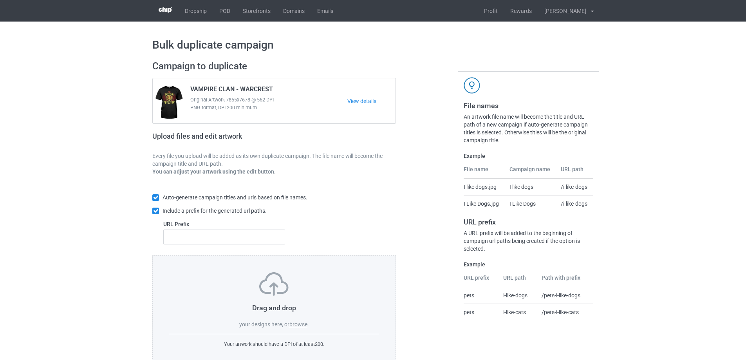
click at [296, 323] on label "browse" at bounding box center [298, 324] width 18 height 6
click at [0, 0] on input "browse" at bounding box center [0, 0] width 0 height 0
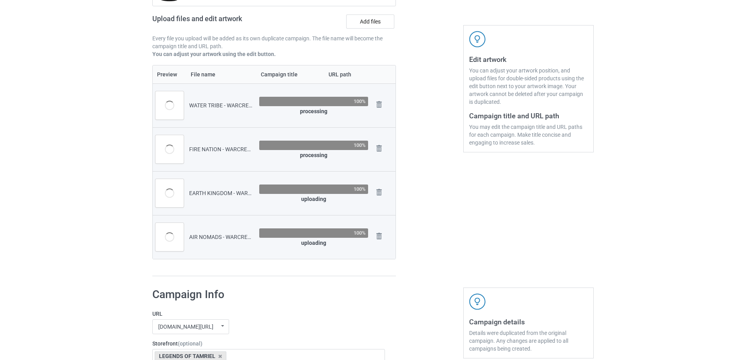
scroll to position [352, 0]
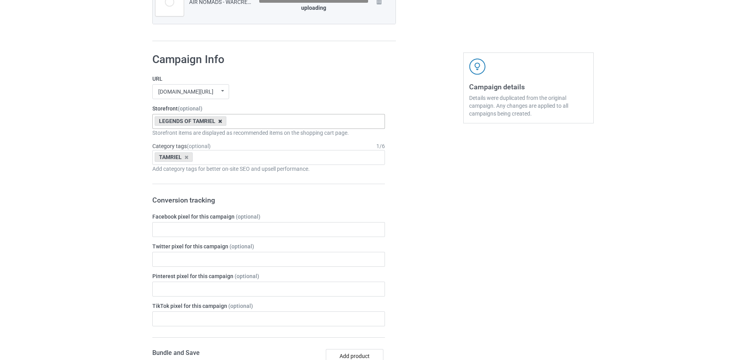
click at [218, 121] on icon at bounding box center [220, 121] width 4 height 5
type input "A"
type input "BEN"
click at [204, 132] on div "BENDING ARTS" at bounding box center [269, 135] width 232 height 14
click at [95, 142] on div "Bulk duplicate campaign Campaign to duplicate VAMPIRE CLAN - WARCREST Original …" at bounding box center [373, 222] width 746 height 1107
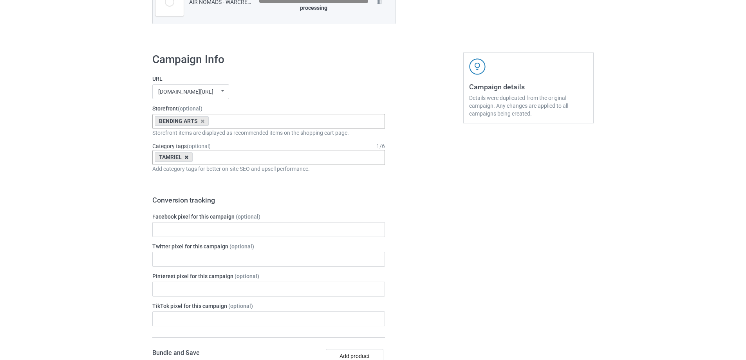
click at [186, 157] on icon at bounding box center [186, 157] width 4 height 5
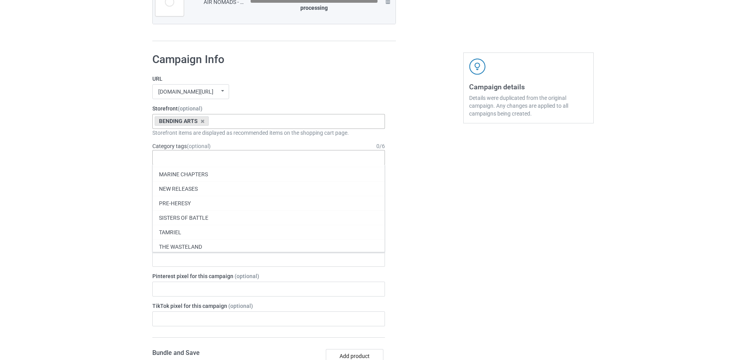
scroll to position [33919, 0]
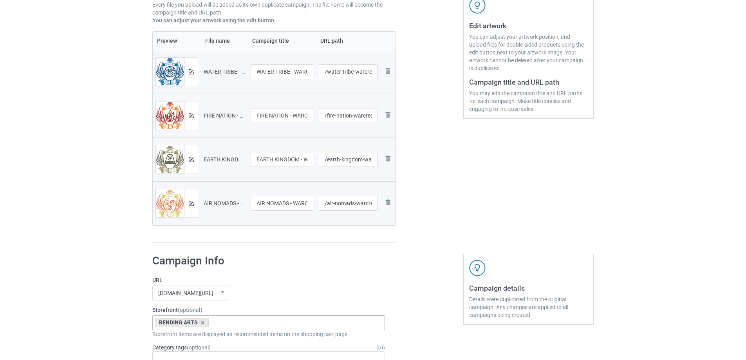
scroll to position [117, 0]
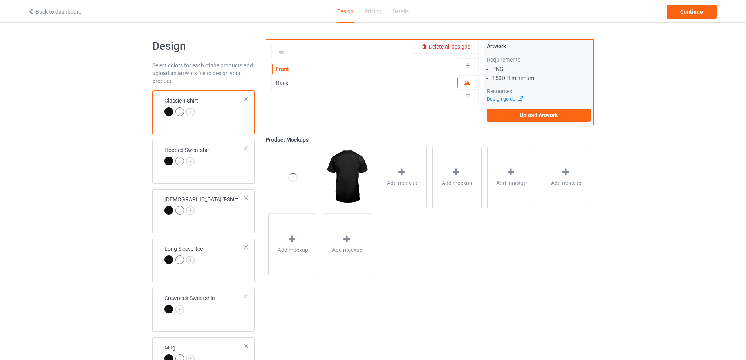
click at [462, 46] on span "Delete all designs" at bounding box center [450, 46] width 42 height 6
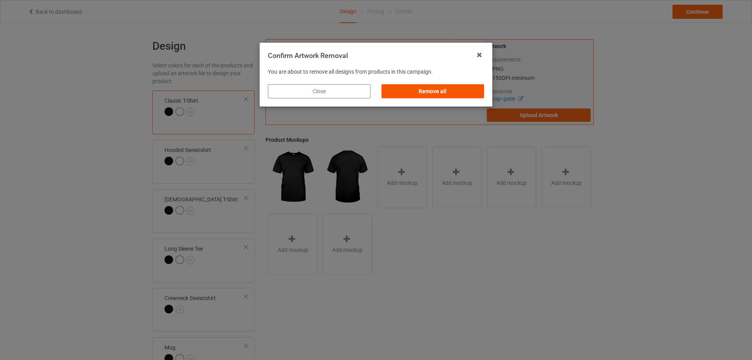
click at [421, 93] on div "Remove all" at bounding box center [432, 91] width 103 height 14
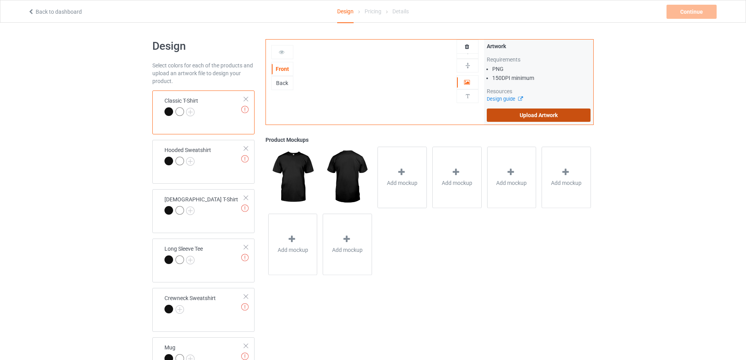
click at [538, 116] on label "Upload Artwork" at bounding box center [539, 114] width 104 height 13
click at [0, 0] on input "Upload Artwork" at bounding box center [0, 0] width 0 height 0
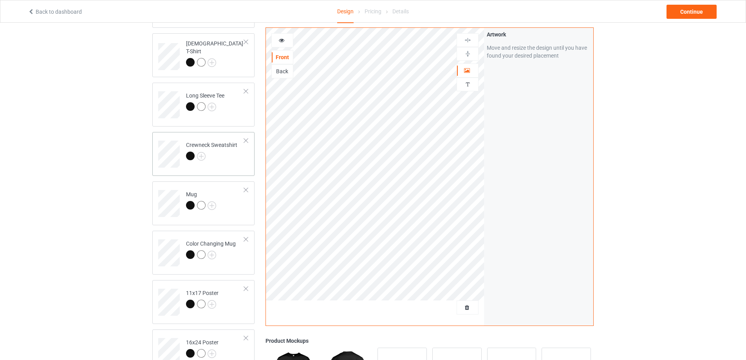
scroll to position [157, 0]
click at [230, 219] on div "Mug" at bounding box center [203, 203] width 102 height 44
click at [468, 56] on img at bounding box center [467, 53] width 7 height 7
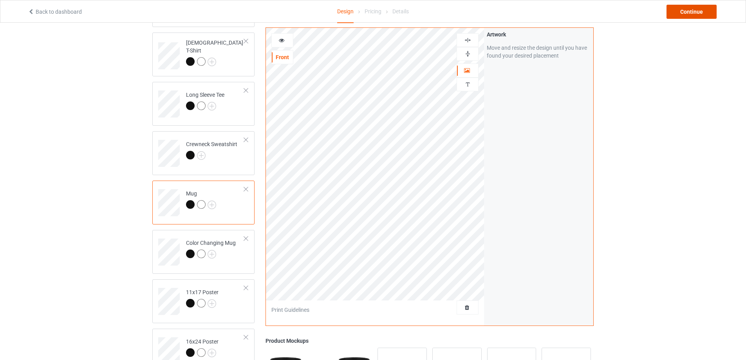
click at [697, 9] on div "Continue" at bounding box center [692, 12] width 50 height 14
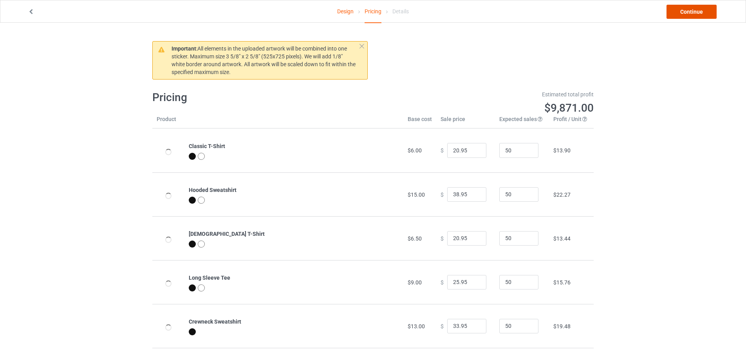
click at [697, 9] on link "Continue" at bounding box center [692, 12] width 50 height 14
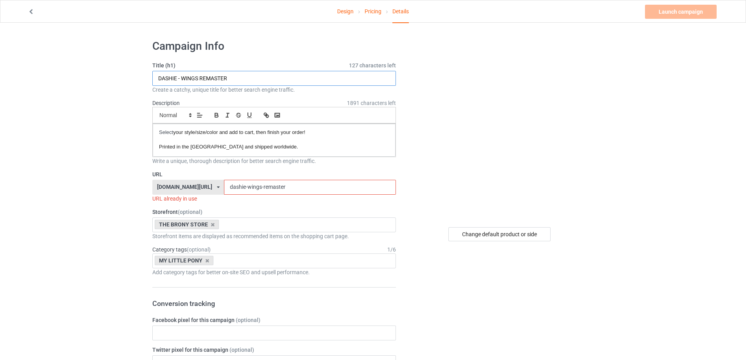
drag, startPoint x: 261, startPoint y: 77, endPoint x: 0, endPoint y: 94, distance: 261.7
paste input "ERPY - FRIEND CREST"
type input "DERPY - FRIEND CREST"
drag, startPoint x: 297, startPoint y: 181, endPoint x: 260, endPoint y: 191, distance: 38.9
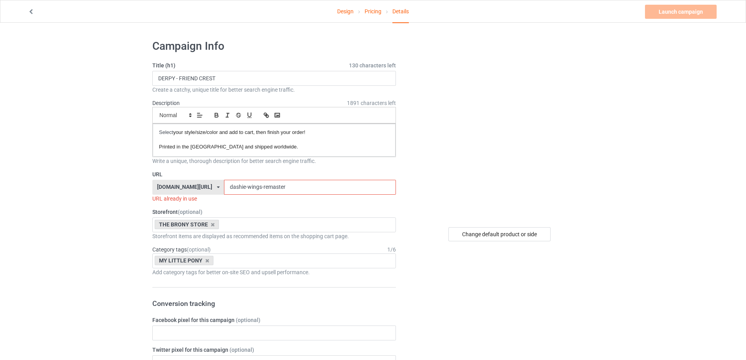
paste input "erpy - friend crest"
click at [230, 185] on input "derpy - friend crest" at bounding box center [310, 187] width 172 height 15
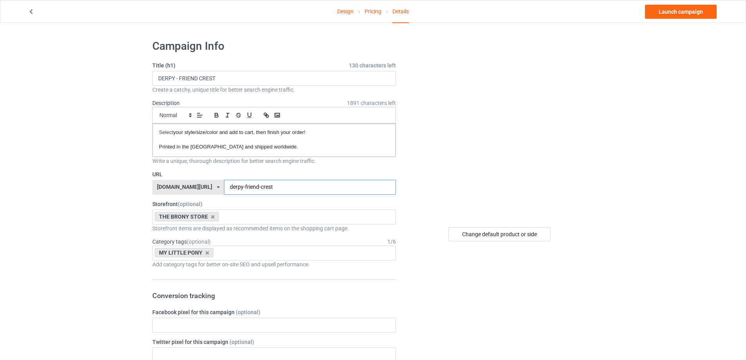
type input "derpy-friend-crest"
click at [691, 13] on link "Launch campaign" at bounding box center [681, 12] width 72 height 14
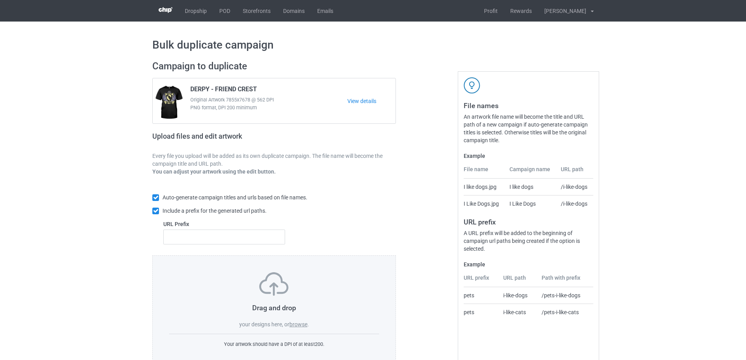
click at [298, 324] on label "browse" at bounding box center [298, 324] width 18 height 6
click at [0, 0] on input "browse" at bounding box center [0, 0] width 0 height 0
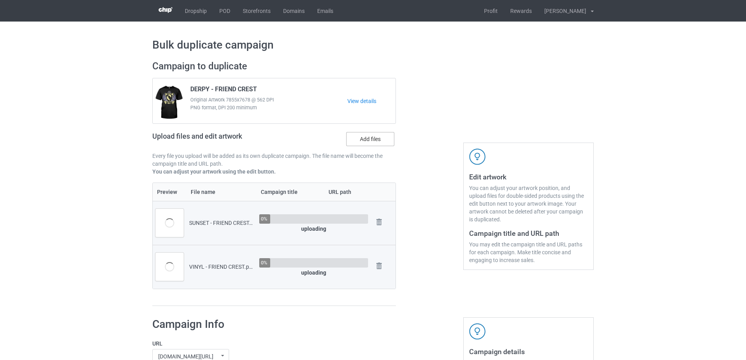
click at [362, 145] on label "Add files" at bounding box center [370, 139] width 48 height 14
click at [0, 0] on input "Add files" at bounding box center [0, 0] width 0 height 0
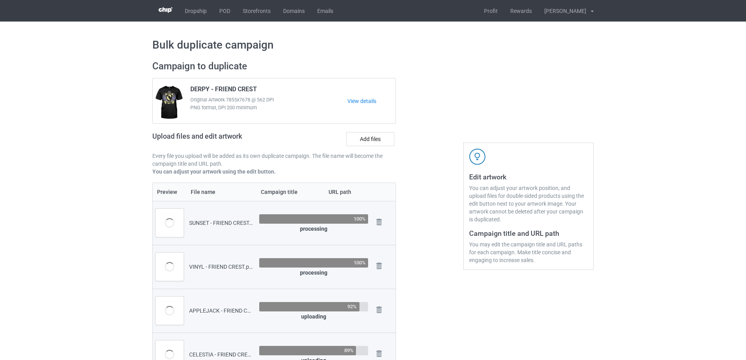
click at [360, 132] on div "Upload files and edit artwork Add files" at bounding box center [274, 140] width 244 height 23
click at [363, 145] on label "Add files" at bounding box center [370, 139] width 48 height 14
click at [0, 0] on input "Add files" at bounding box center [0, 0] width 0 height 0
click at [361, 135] on label "Add files" at bounding box center [370, 139] width 48 height 14
click at [0, 0] on input "Add files" at bounding box center [0, 0] width 0 height 0
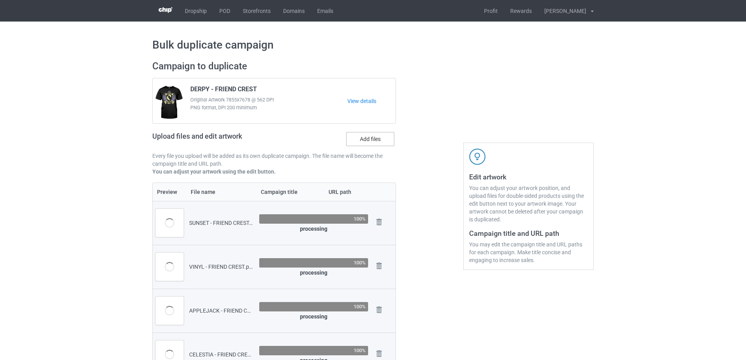
click at [368, 132] on div "Upload files and edit artwork Add files" at bounding box center [274, 140] width 244 height 23
click at [368, 139] on label "Add files" at bounding box center [370, 139] width 48 height 14
click at [0, 0] on input "Add files" at bounding box center [0, 0] width 0 height 0
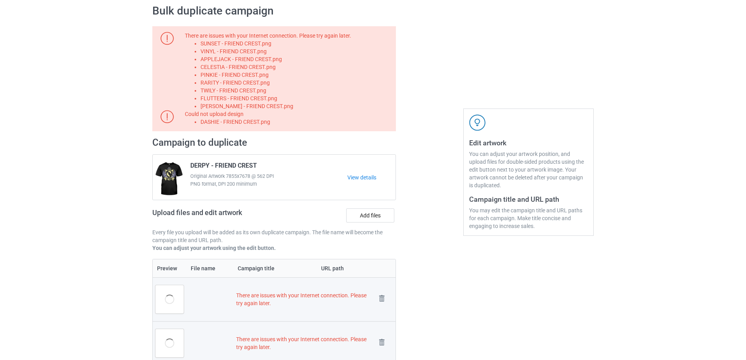
scroll to position [32, 0]
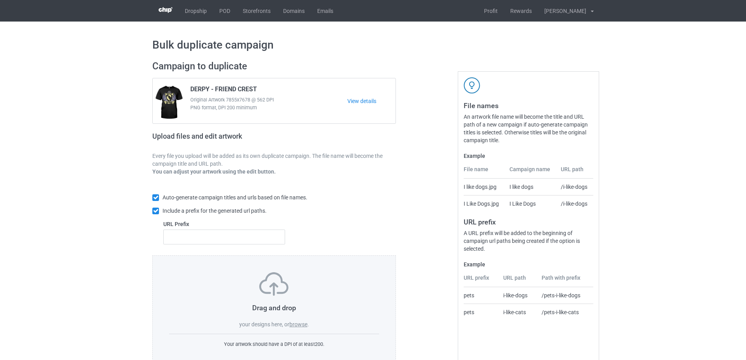
click at [301, 325] on label "browse" at bounding box center [298, 324] width 18 height 6
click at [0, 0] on input "browse" at bounding box center [0, 0] width 0 height 0
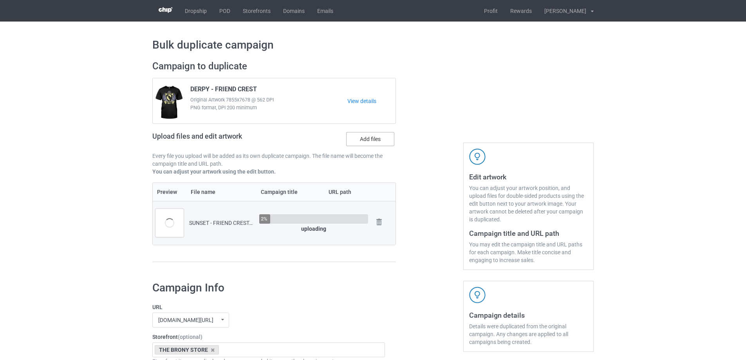
click at [369, 135] on label "Add files" at bounding box center [370, 139] width 48 height 14
click at [0, 0] on input "Add files" at bounding box center [0, 0] width 0 height 0
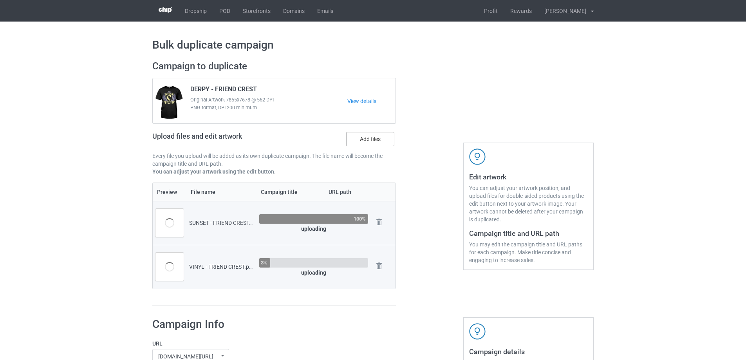
click at [365, 140] on label "Add files" at bounding box center [370, 139] width 48 height 14
click at [0, 0] on input "Add files" at bounding box center [0, 0] width 0 height 0
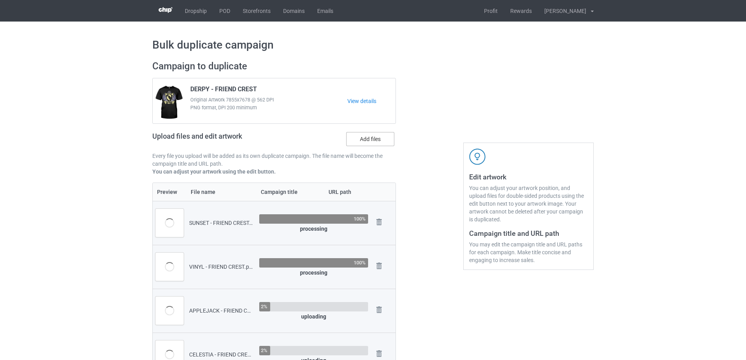
click at [372, 142] on label "Add files" at bounding box center [370, 139] width 48 height 14
click at [0, 0] on input "Add files" at bounding box center [0, 0] width 0 height 0
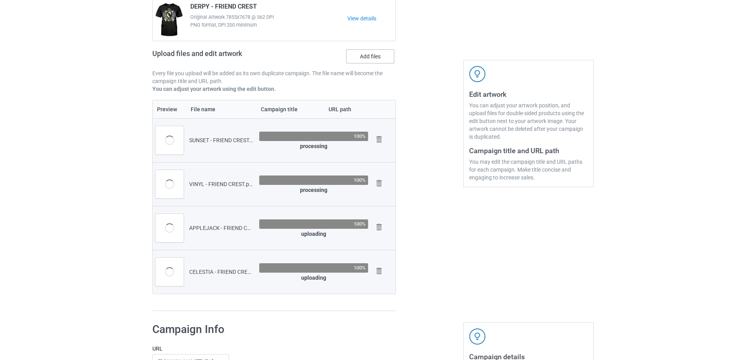
scroll to position [78, 0]
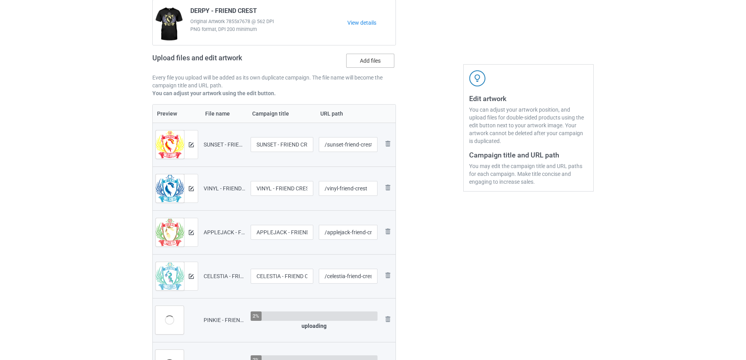
click at [372, 63] on label "Add files" at bounding box center [370, 61] width 48 height 14
click at [0, 0] on input "Add files" at bounding box center [0, 0] width 0 height 0
click at [385, 64] on label "Add files" at bounding box center [370, 61] width 48 height 14
click at [0, 0] on input "Add files" at bounding box center [0, 0] width 0 height 0
click at [375, 62] on label "Add files" at bounding box center [370, 61] width 48 height 14
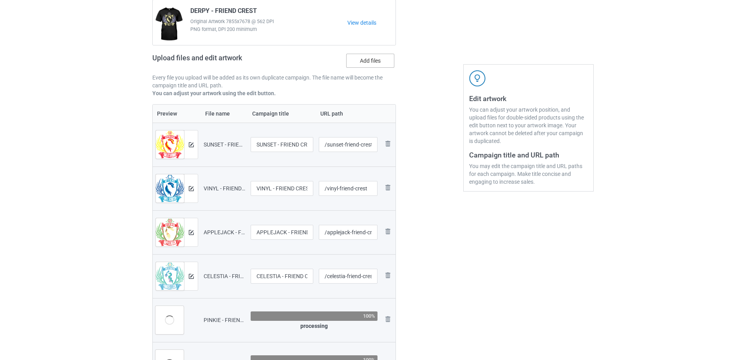
click at [0, 0] on input "Add files" at bounding box center [0, 0] width 0 height 0
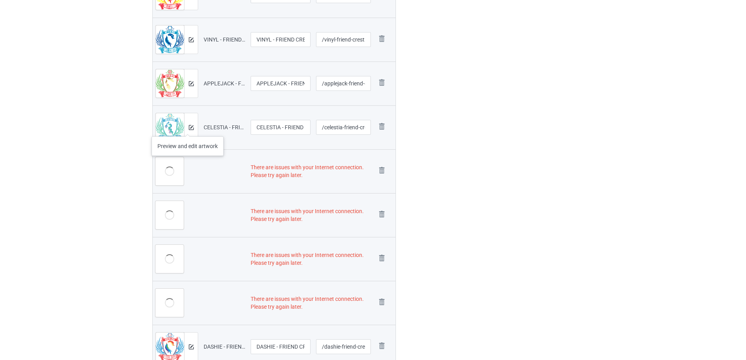
scroll to position [291, 0]
